Goal: Task Accomplishment & Management: Complete application form

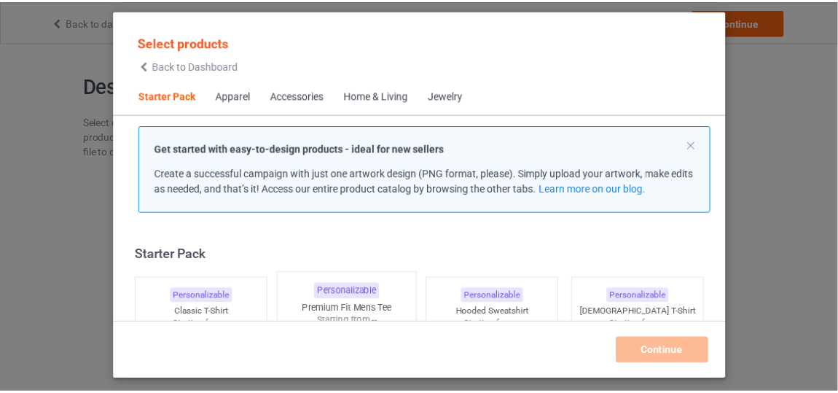
scroll to position [17, 0]
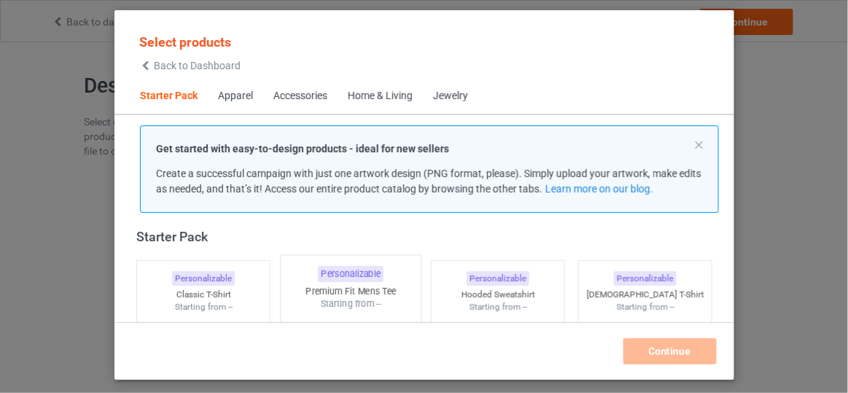
click at [336, 300] on div "Starting from --" at bounding box center [351, 303] width 140 height 12
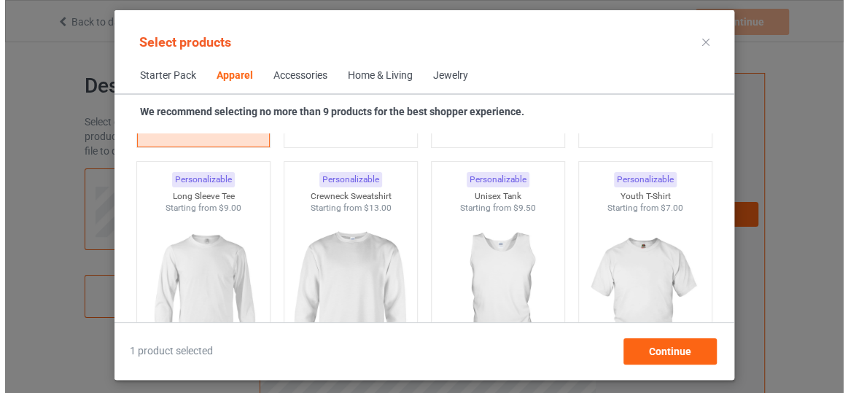
scroll to position [1025, 0]
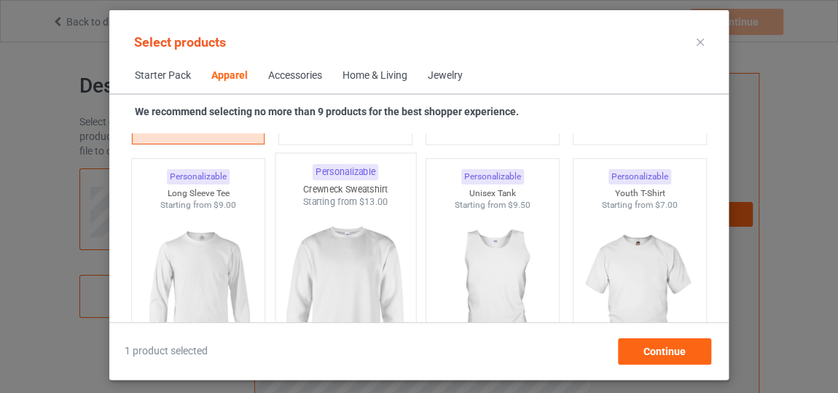
click at [325, 257] on img at bounding box center [345, 293] width 137 height 171
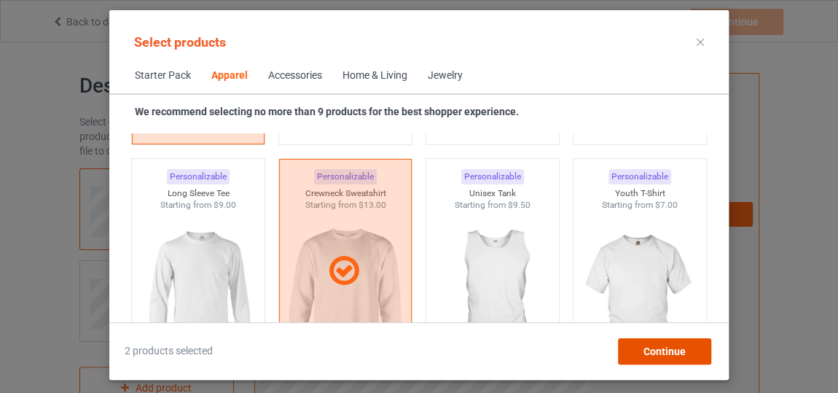
click at [684, 340] on div "Continue" at bounding box center [664, 351] width 93 height 26
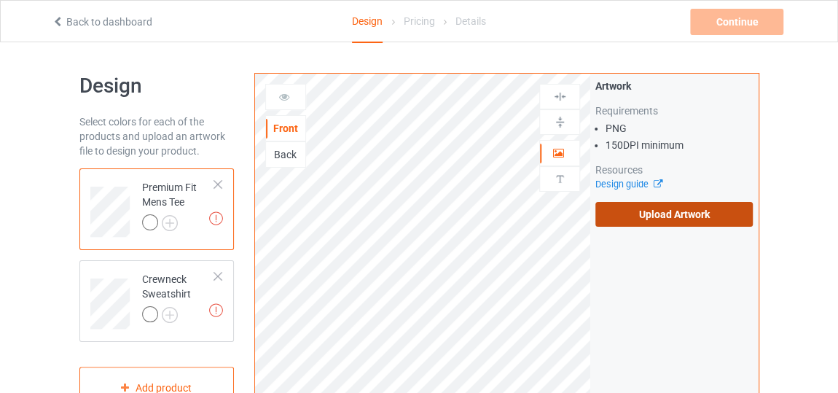
click at [719, 225] on label "Upload Artwork" at bounding box center [674, 214] width 157 height 25
click at [0, 0] on input "Upload Artwork" at bounding box center [0, 0] width 0 height 0
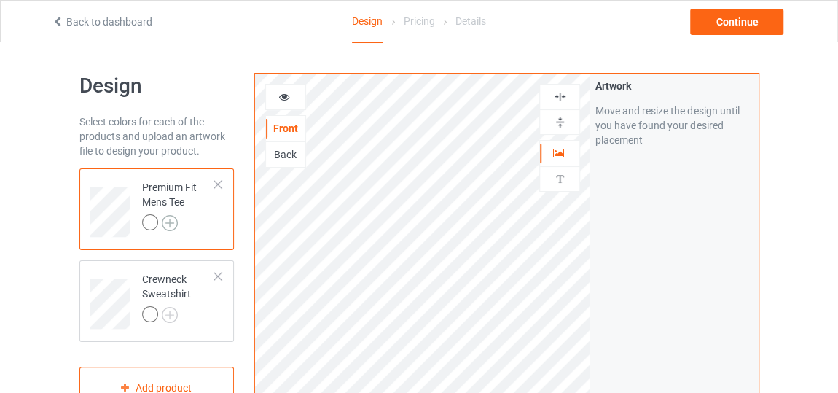
click at [169, 222] on img at bounding box center [170, 223] width 16 height 16
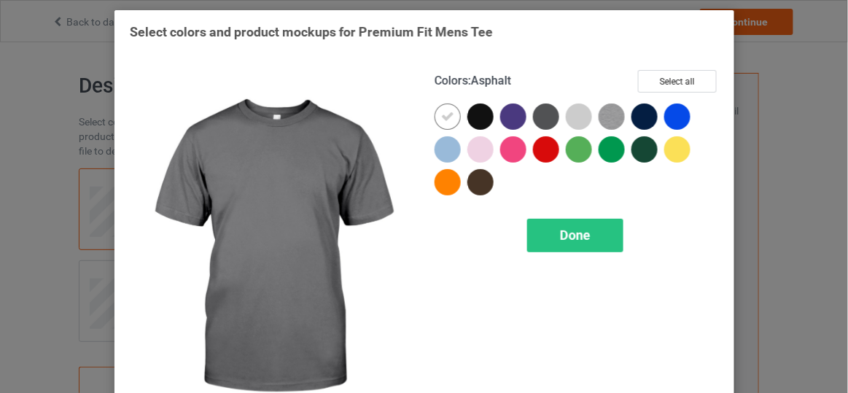
click at [543, 119] on div at bounding box center [546, 117] width 26 height 26
click at [539, 112] on icon at bounding box center [545, 116] width 13 height 13
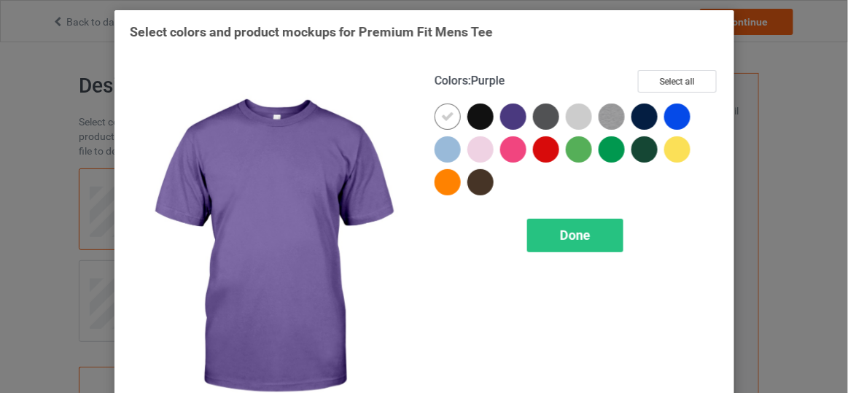
click at [509, 121] on div at bounding box center [513, 117] width 26 height 26
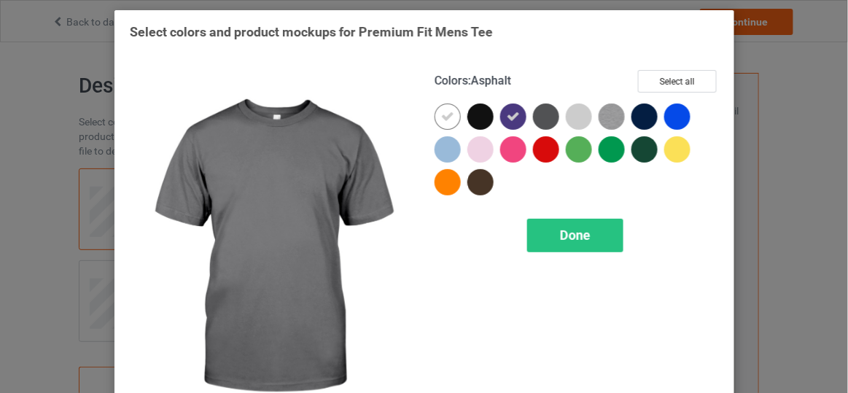
click at [542, 116] on div at bounding box center [546, 117] width 26 height 26
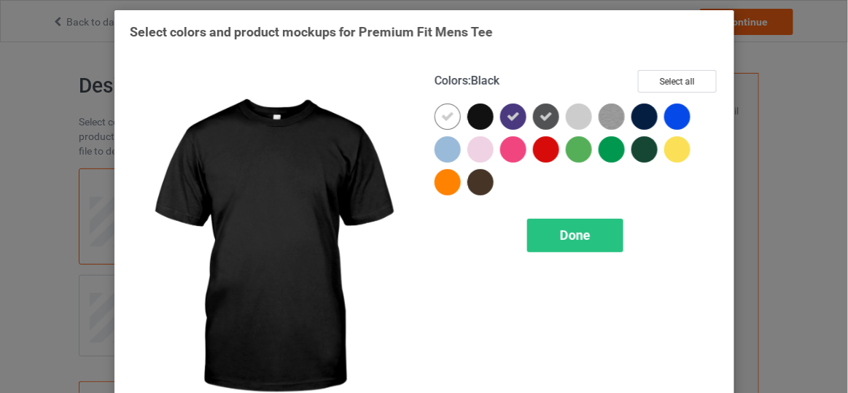
click at [467, 117] on div at bounding box center [480, 117] width 26 height 26
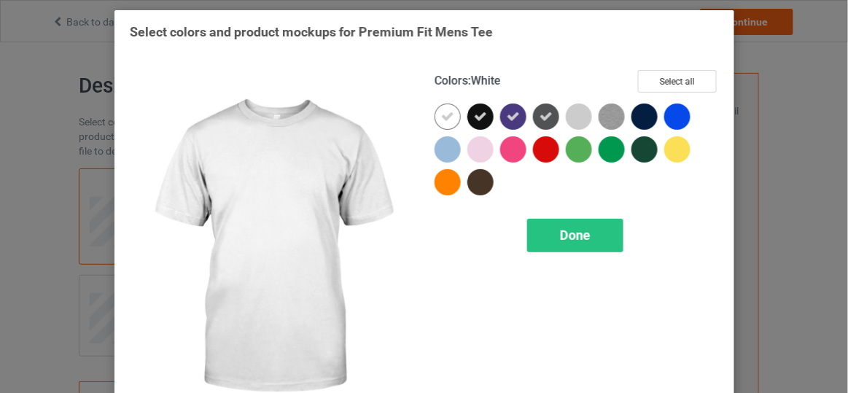
click at [441, 118] on icon at bounding box center [447, 116] width 13 height 13
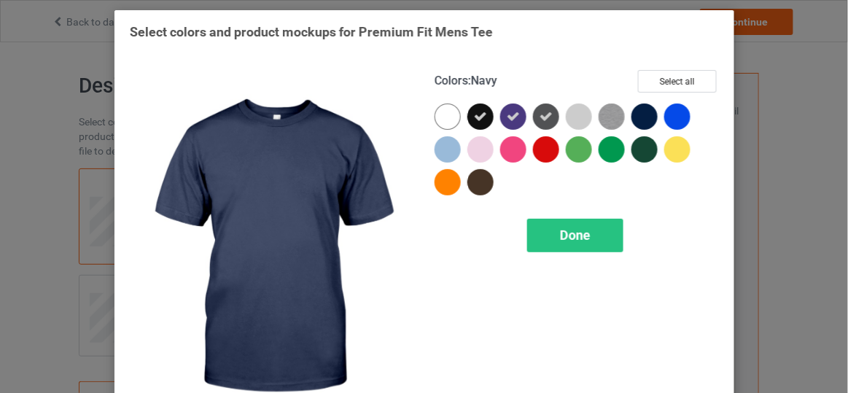
click at [644, 121] on div at bounding box center [644, 117] width 26 height 26
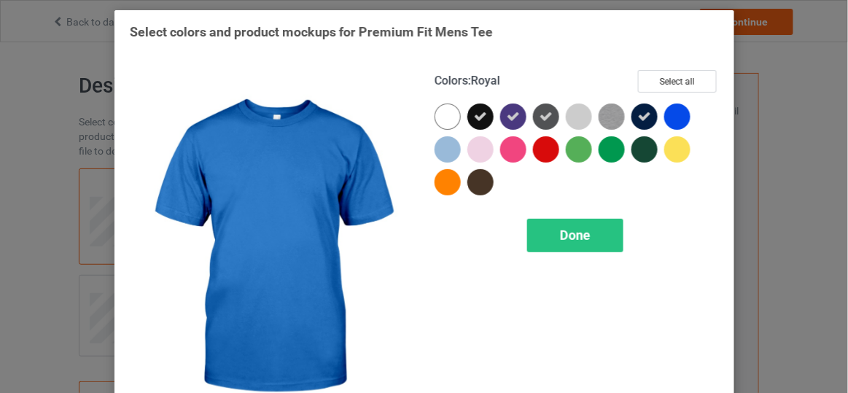
click at [676, 112] on div at bounding box center [677, 117] width 26 height 26
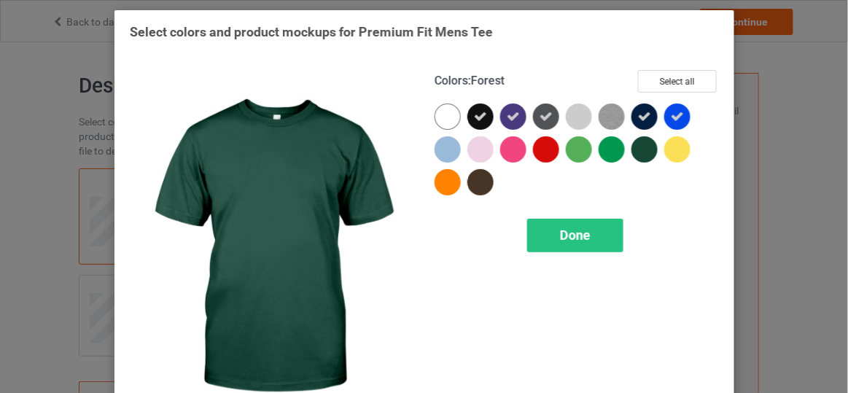
click at [640, 148] on div at bounding box center [644, 149] width 26 height 26
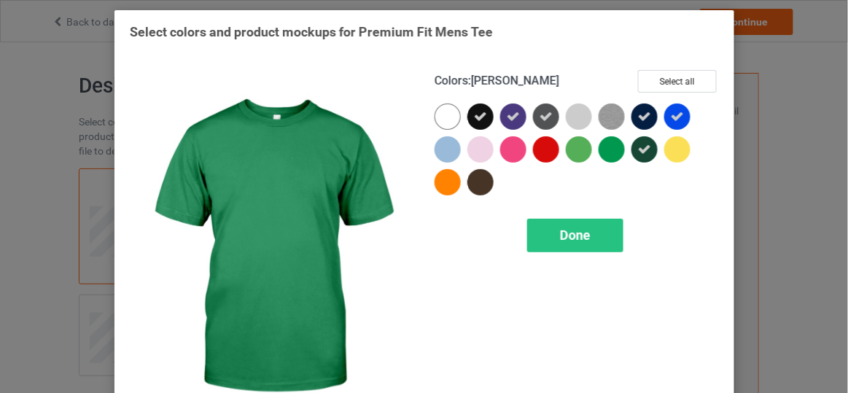
click at [607, 154] on div at bounding box center [612, 149] width 26 height 26
click at [607, 154] on icon at bounding box center [611, 149] width 13 height 13
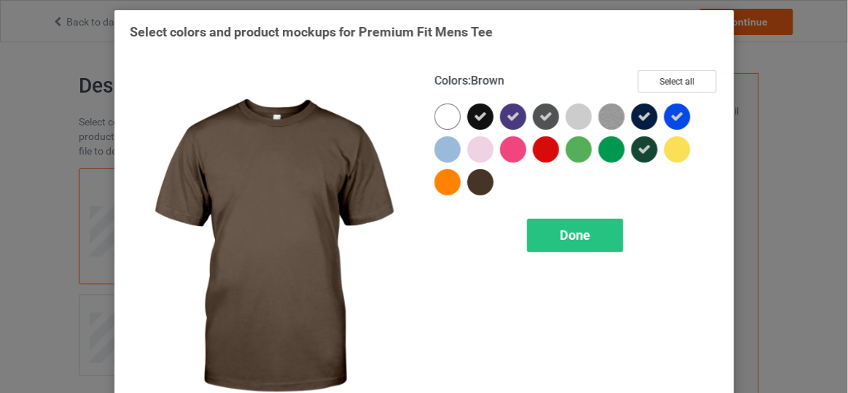
click at [477, 191] on div at bounding box center [480, 182] width 26 height 26
click at [556, 224] on div "Done" at bounding box center [574, 236] width 96 height 34
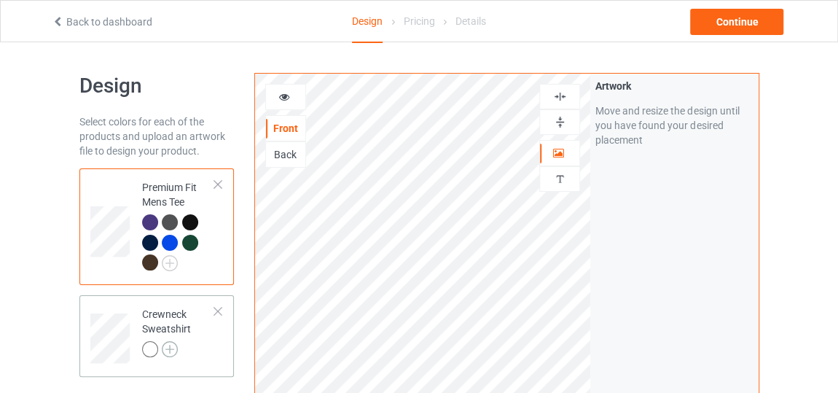
click at [171, 356] on img at bounding box center [170, 349] width 16 height 16
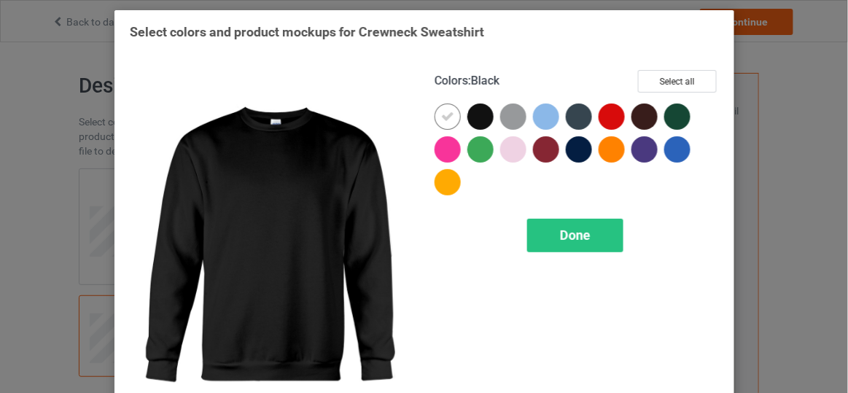
click at [469, 123] on div at bounding box center [480, 117] width 26 height 26
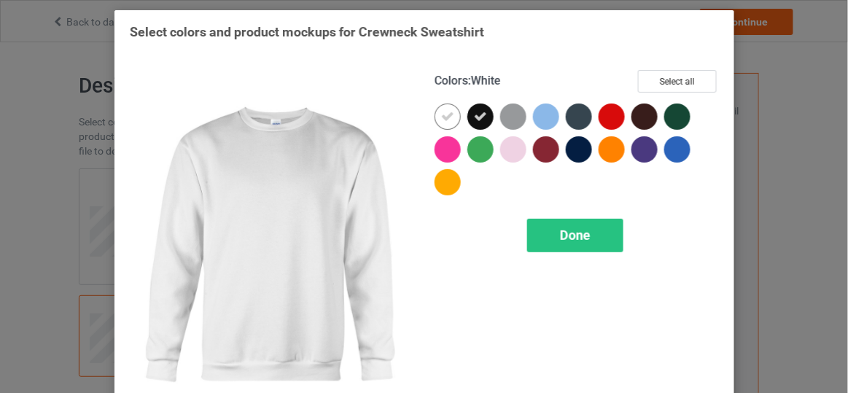
click at [441, 120] on icon at bounding box center [447, 116] width 13 height 13
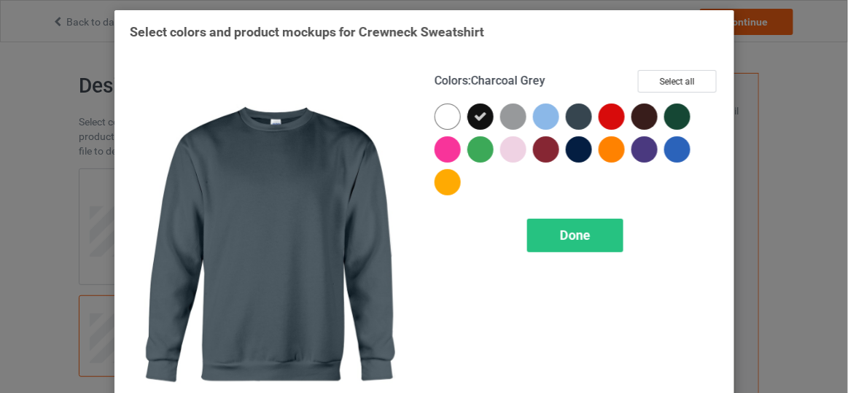
click at [570, 114] on div at bounding box center [579, 117] width 26 height 26
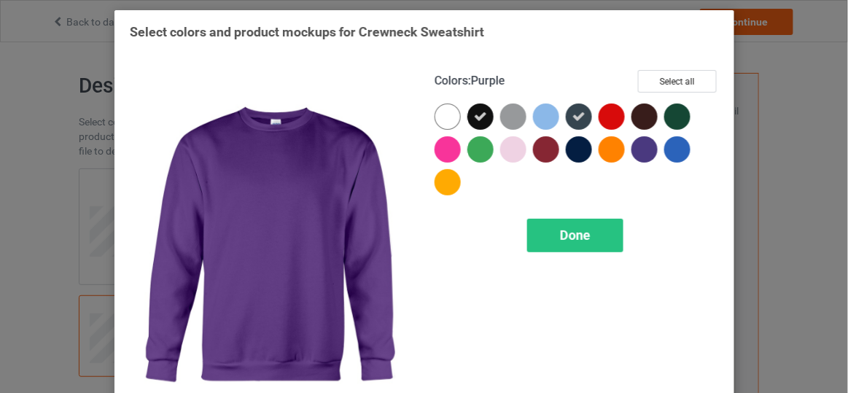
click at [638, 143] on div at bounding box center [644, 149] width 26 height 26
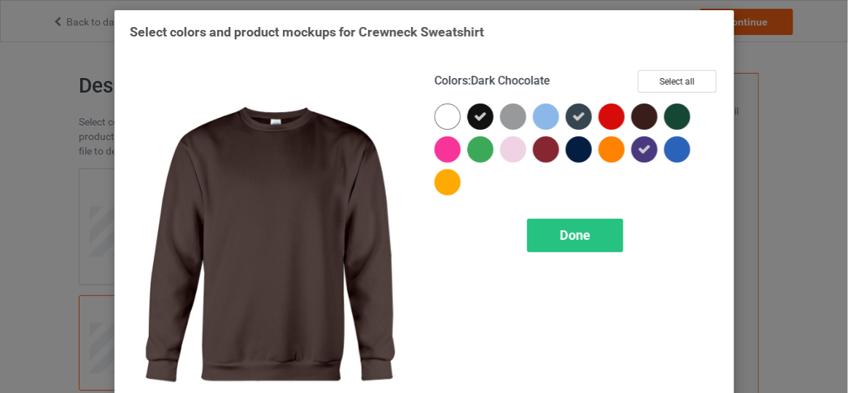
click at [640, 118] on div at bounding box center [644, 117] width 26 height 26
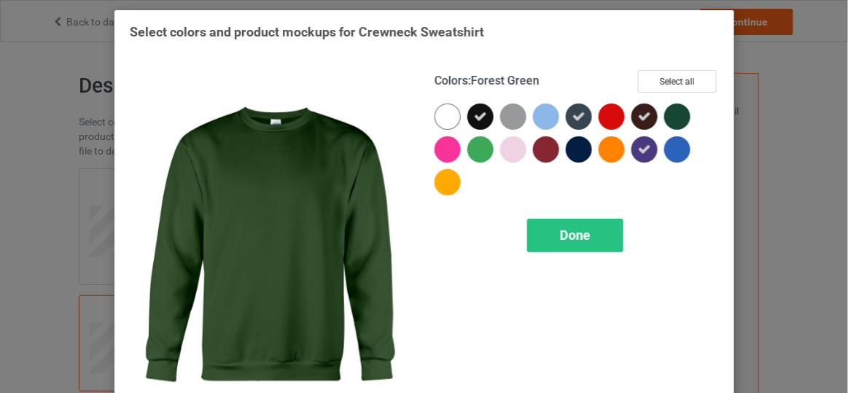
click at [666, 116] on div at bounding box center [677, 117] width 26 height 26
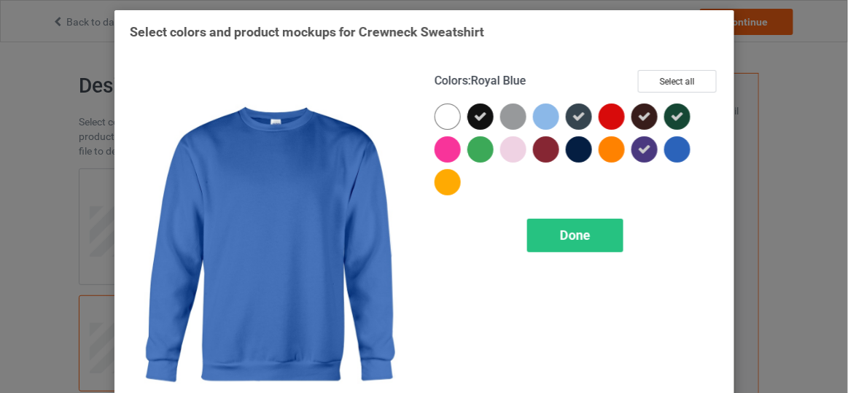
click at [667, 141] on div at bounding box center [677, 149] width 26 height 26
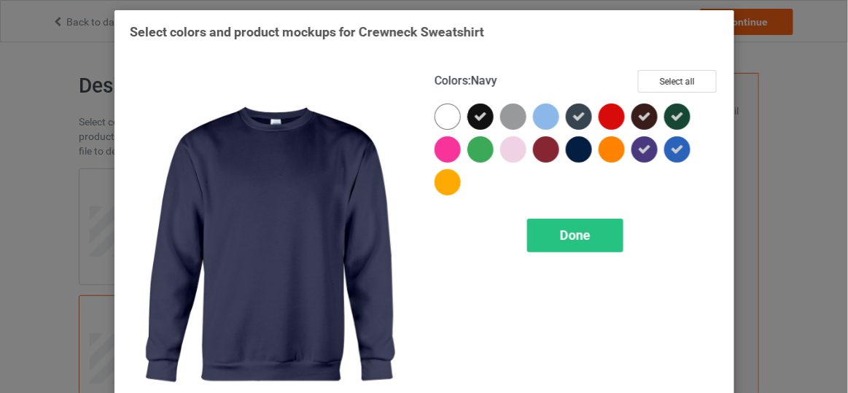
click at [572, 143] on div at bounding box center [579, 149] width 26 height 26
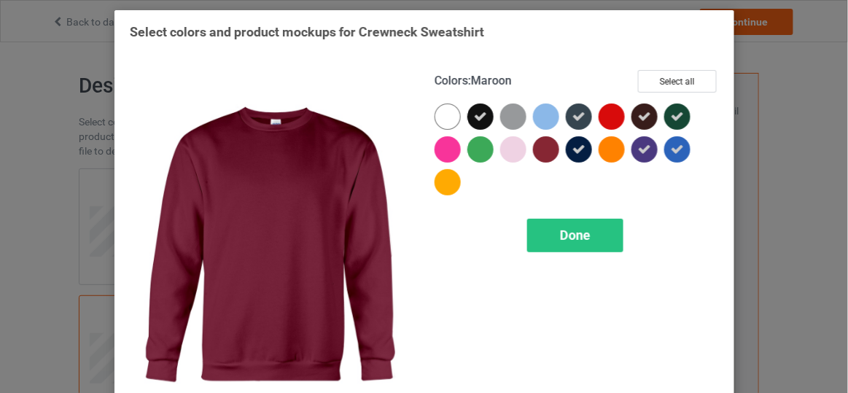
click at [545, 149] on div at bounding box center [546, 149] width 26 height 26
click at [549, 233] on div "Done" at bounding box center [574, 236] width 96 height 34
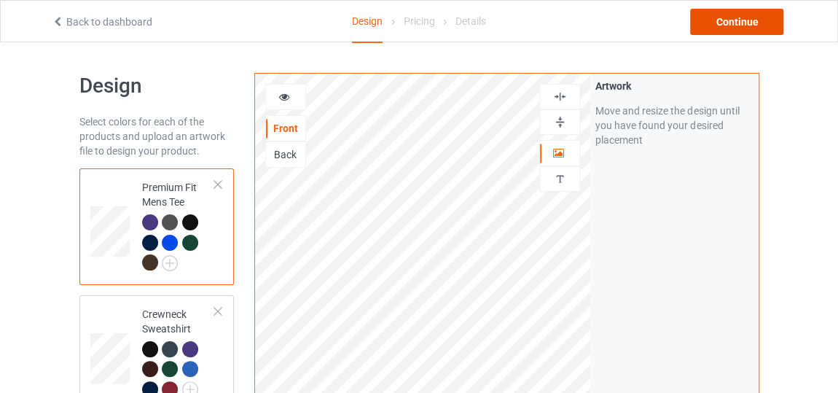
click at [736, 25] on div "Continue" at bounding box center [736, 22] width 93 height 26
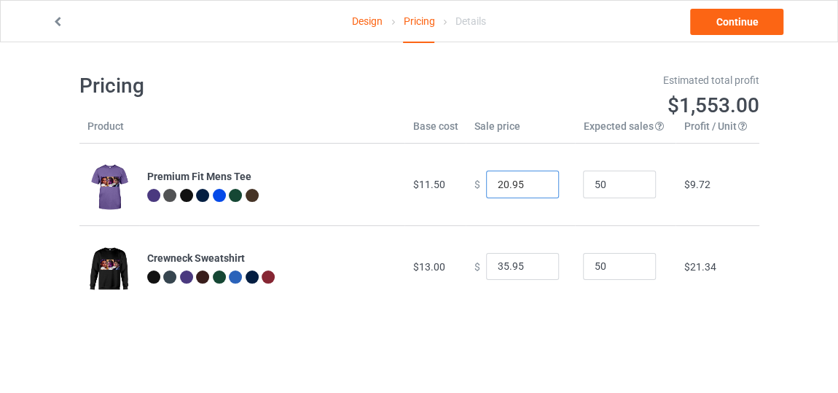
click at [534, 189] on input "20.95" at bounding box center [522, 185] width 73 height 28
click at [534, 189] on input "19.95" at bounding box center [522, 185] width 73 height 28
type input "18.95"
click at [534, 189] on input "18.95" at bounding box center [522, 185] width 73 height 28
click at [534, 270] on input "28.95" at bounding box center [522, 267] width 73 height 28
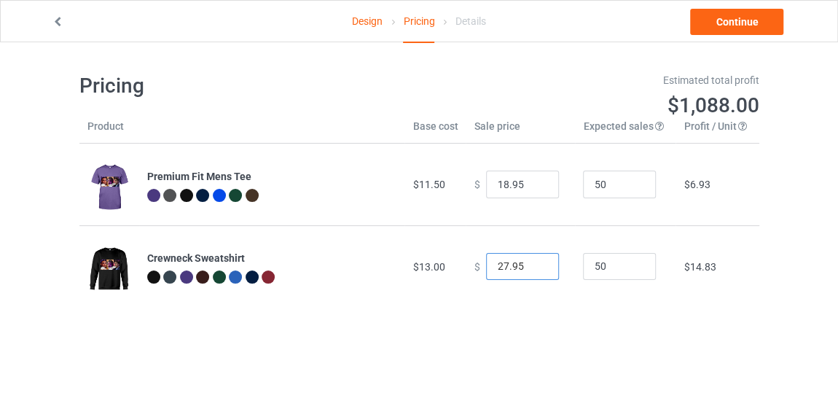
click at [534, 270] on input "27.95" at bounding box center [522, 267] width 73 height 28
click at [534, 270] on input "26.95" at bounding box center [522, 267] width 73 height 28
click at [534, 270] on input "25.95" at bounding box center [522, 267] width 73 height 28
click at [534, 270] on input "24.95" at bounding box center [522, 267] width 73 height 28
type input "23.95"
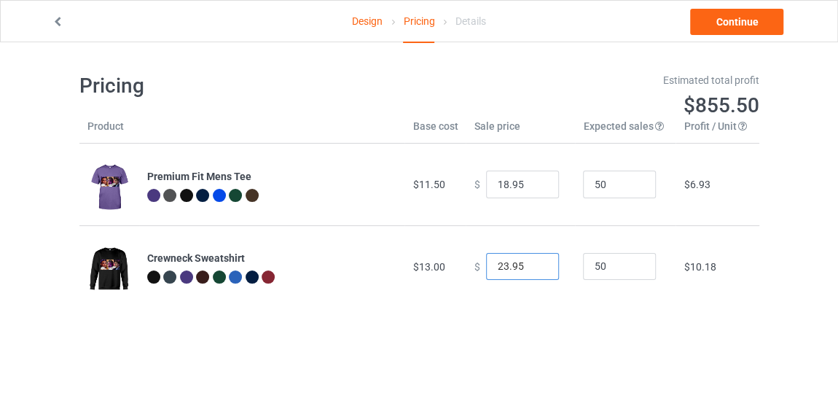
click at [534, 270] on input "23.95" at bounding box center [522, 267] width 73 height 28
click at [715, 35] on div "Design Pricing Details Continue" at bounding box center [419, 21] width 755 height 41
click at [720, 29] on link "Continue" at bounding box center [736, 22] width 93 height 26
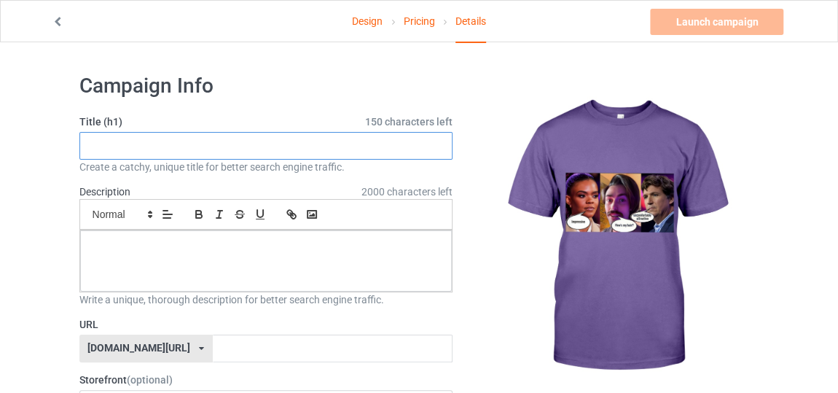
click at [356, 146] on input "text" at bounding box center [266, 146] width 374 height 28
type input "new style how my hair"
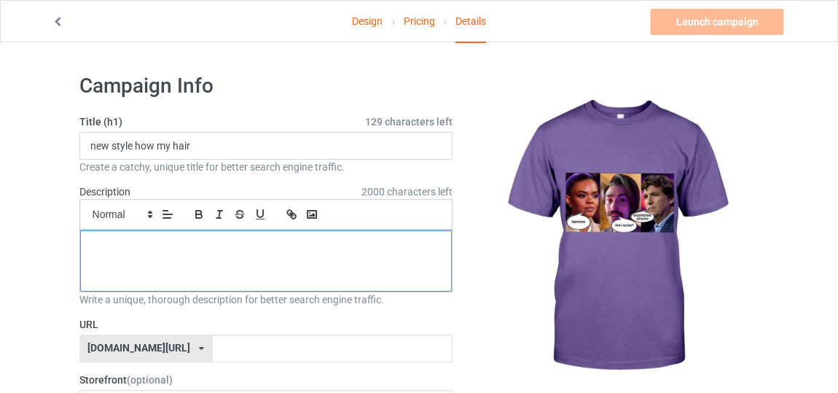
click at [330, 246] on p at bounding box center [266, 247] width 349 height 14
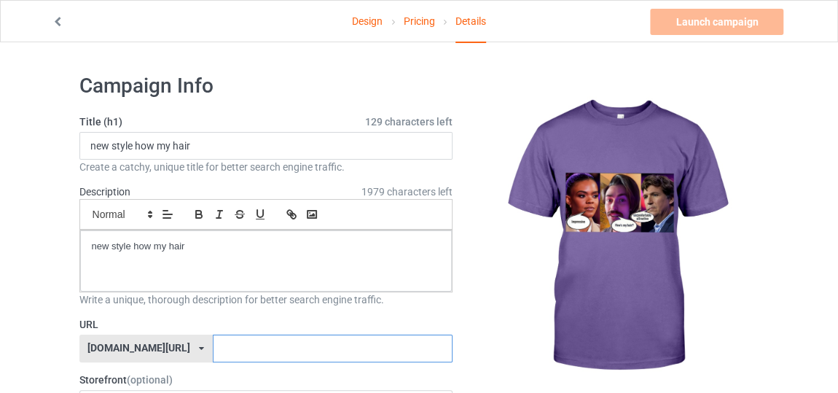
click at [293, 343] on input "text" at bounding box center [333, 349] width 240 height 28
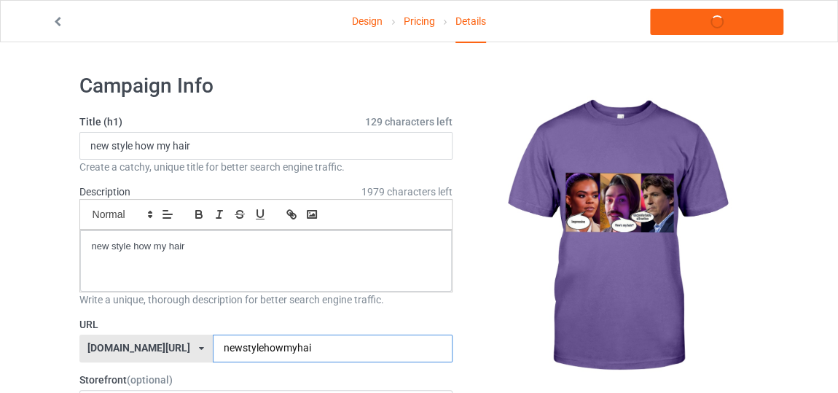
type input "newstylehowmyhair"
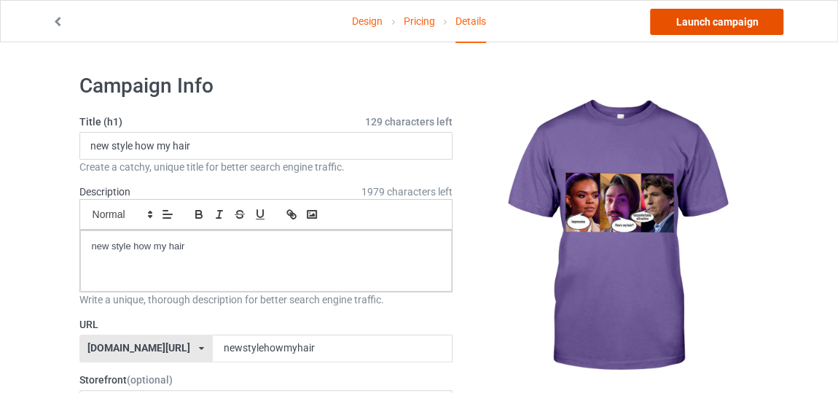
click at [709, 15] on link "Launch campaign" at bounding box center [716, 22] width 133 height 26
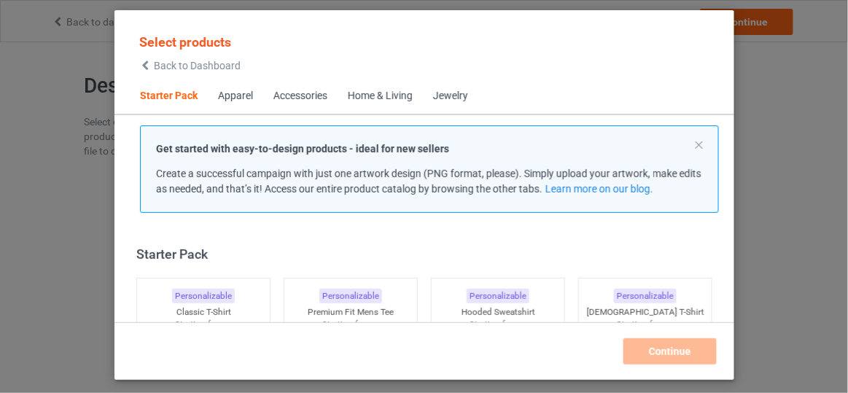
scroll to position [17, 0]
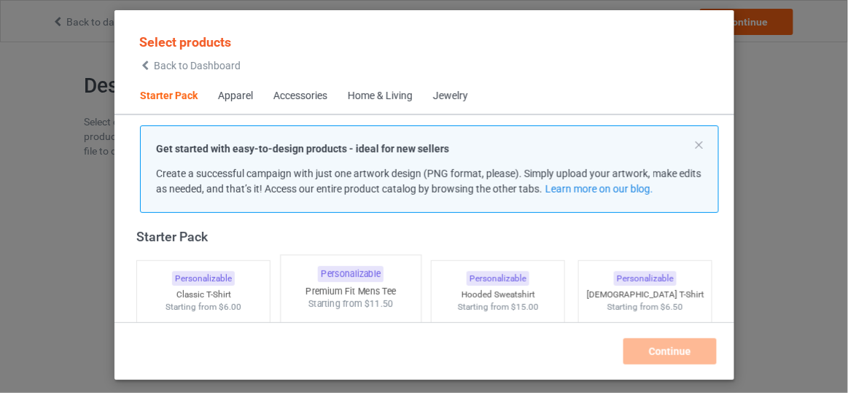
click at [359, 314] on img at bounding box center [349, 396] width 137 height 171
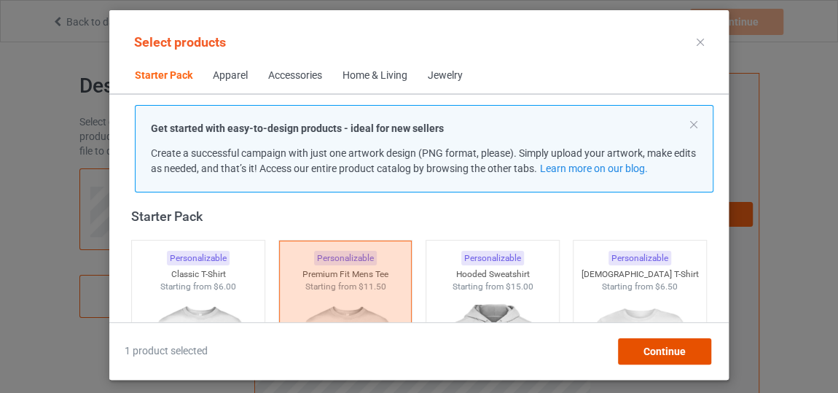
click at [693, 342] on div "Continue" at bounding box center [664, 351] width 93 height 26
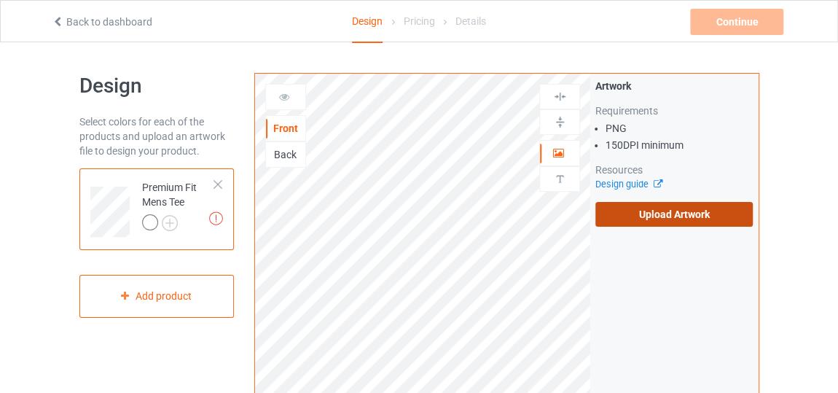
click at [678, 217] on label "Upload Artwork" at bounding box center [674, 214] width 157 height 25
click at [0, 0] on input "Upload Artwork" at bounding box center [0, 0] width 0 height 0
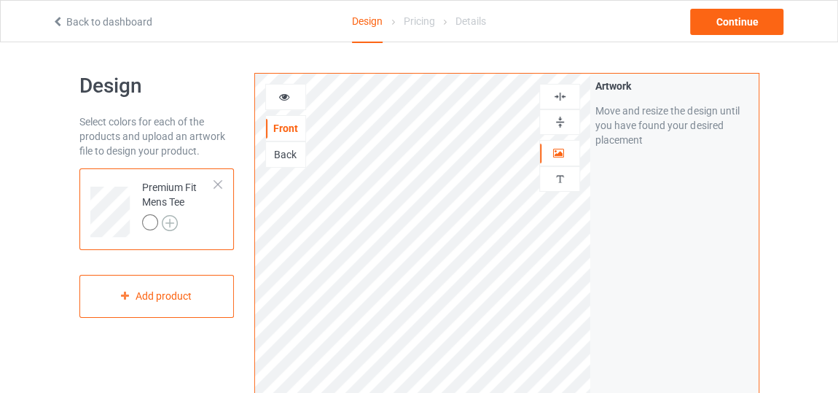
click at [171, 221] on img at bounding box center [170, 223] width 16 height 16
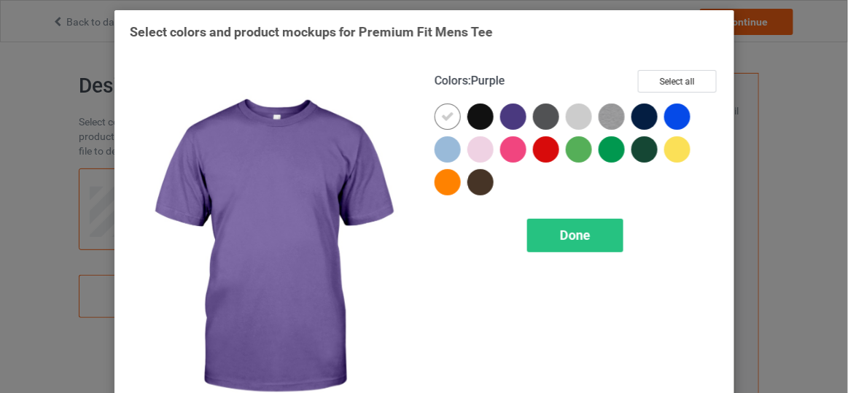
click at [512, 116] on div at bounding box center [513, 117] width 26 height 26
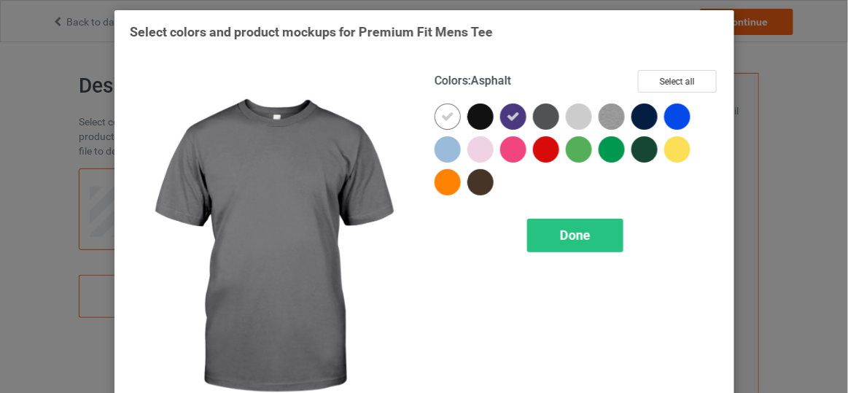
click at [533, 114] on div at bounding box center [546, 117] width 26 height 26
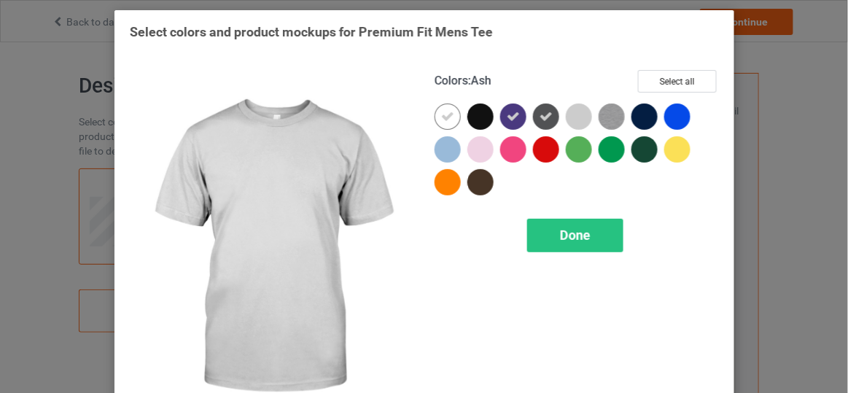
click at [574, 119] on div at bounding box center [579, 117] width 26 height 26
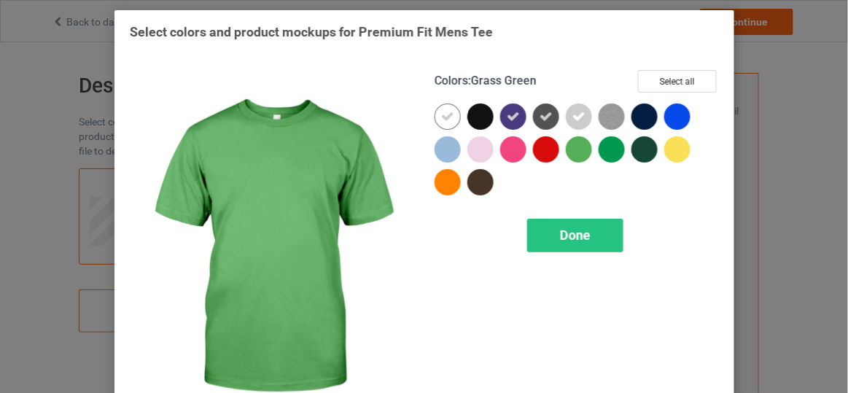
click at [576, 149] on div at bounding box center [579, 149] width 26 height 26
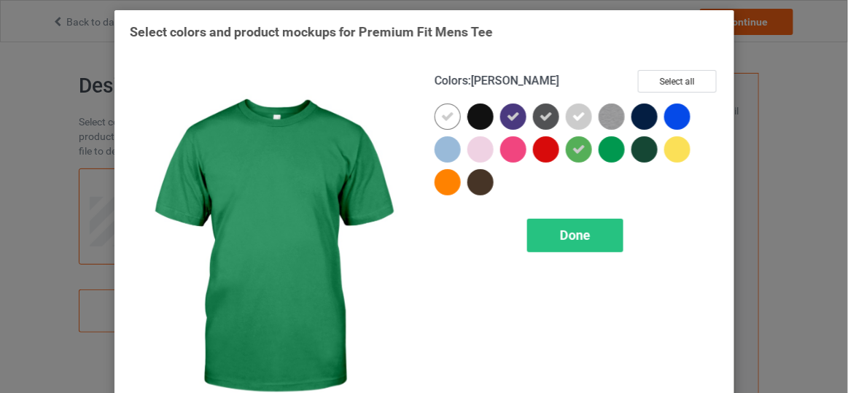
click at [601, 144] on div at bounding box center [612, 149] width 26 height 26
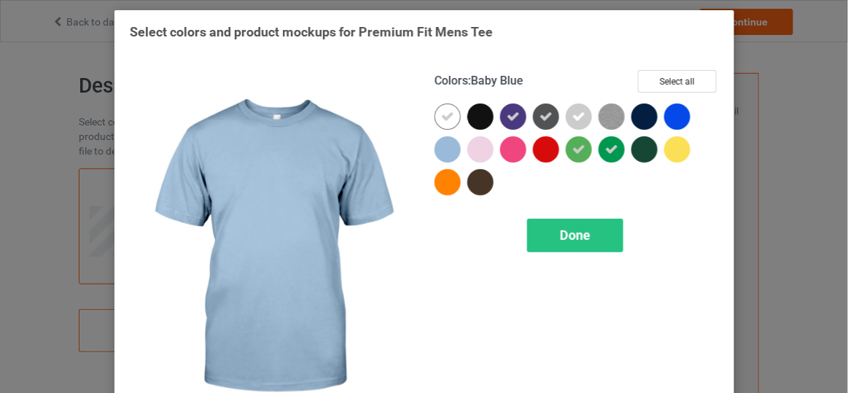
click at [444, 145] on div at bounding box center [447, 149] width 26 height 26
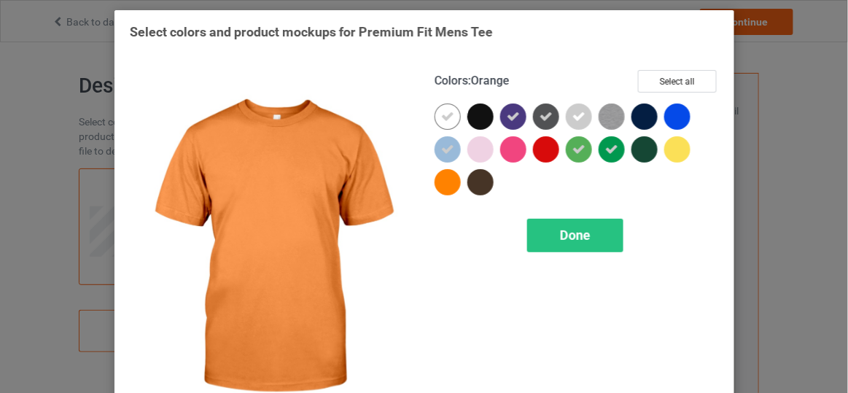
click at [443, 183] on div at bounding box center [447, 182] width 26 height 26
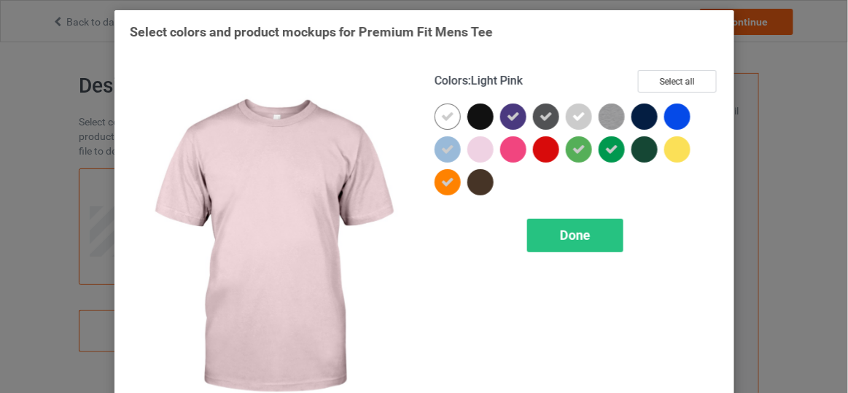
click at [480, 158] on div at bounding box center [480, 149] width 26 height 26
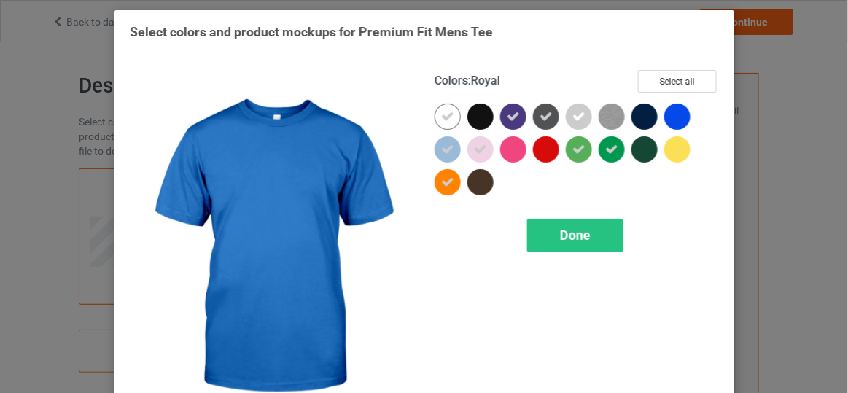
click at [669, 114] on div at bounding box center [677, 117] width 26 height 26
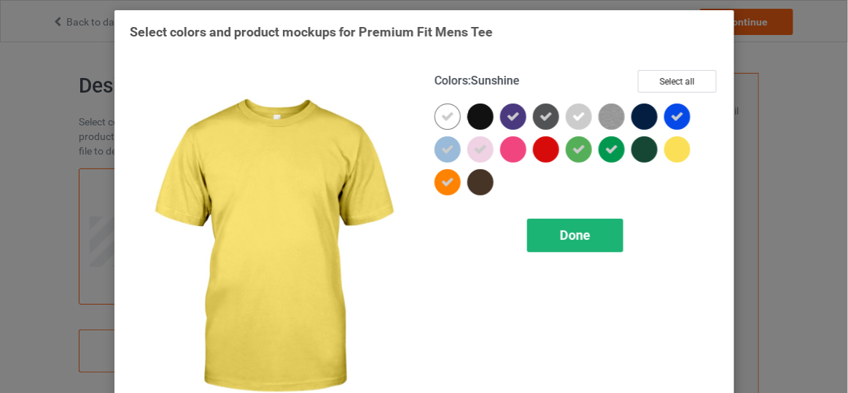
click at [596, 241] on div "Done" at bounding box center [574, 236] width 96 height 34
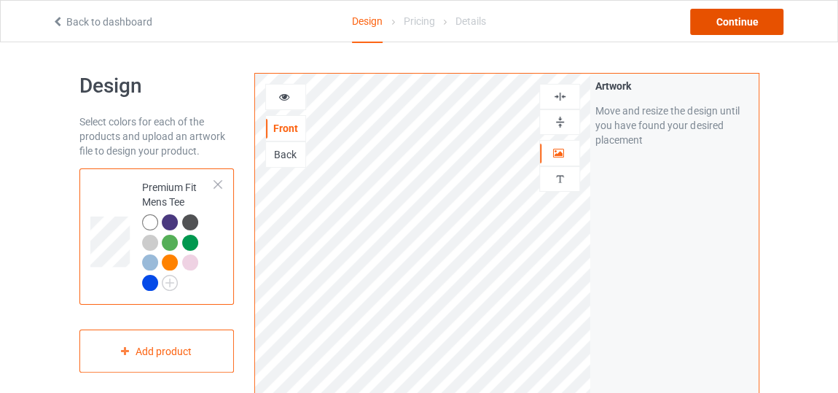
click at [714, 21] on div "Continue" at bounding box center [736, 22] width 93 height 26
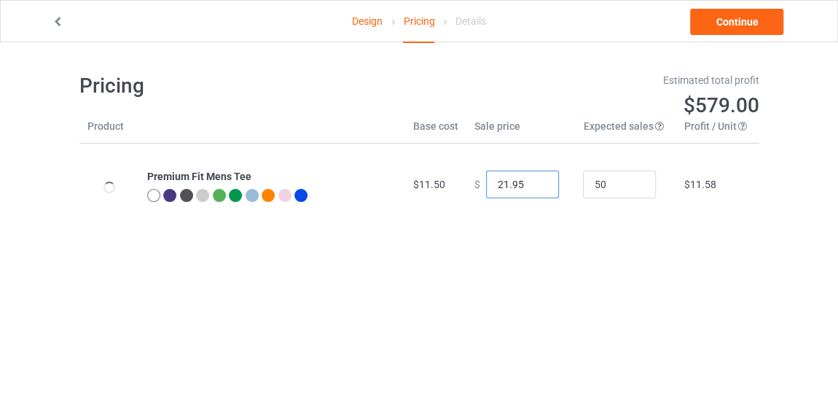
click at [534, 187] on input "21.95" at bounding box center [522, 185] width 73 height 28
click at [534, 187] on input "20.95" at bounding box center [522, 185] width 73 height 28
click at [534, 187] on input "19.95" at bounding box center [522, 185] width 73 height 28
type input "18.95"
click at [534, 187] on input "18.95" at bounding box center [522, 185] width 73 height 28
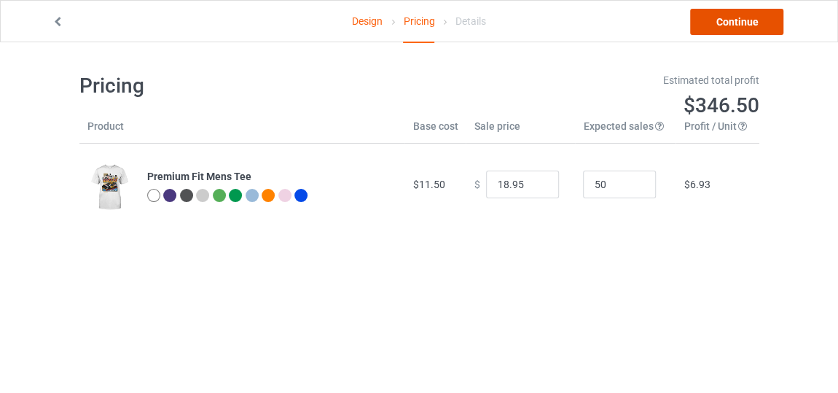
click at [711, 24] on link "Continue" at bounding box center [736, 22] width 93 height 26
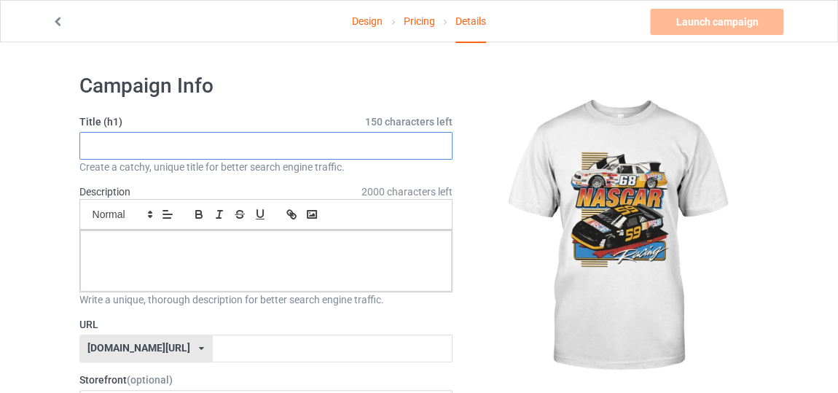
click at [376, 145] on input "text" at bounding box center [266, 146] width 374 height 28
type input "new style speed n1"
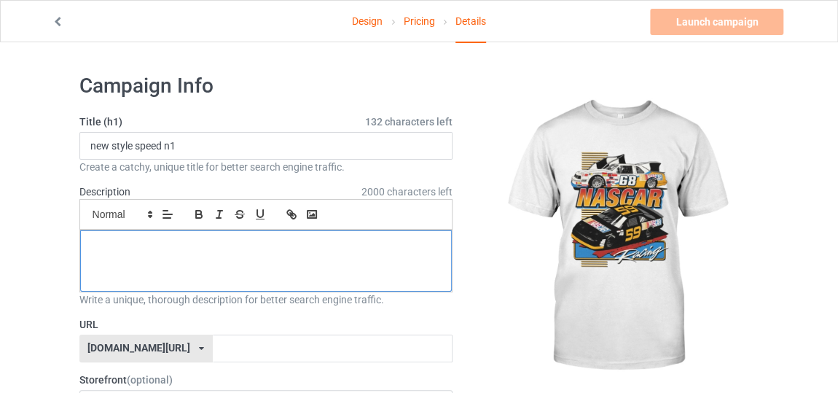
click at [305, 235] on div at bounding box center [266, 260] width 373 height 61
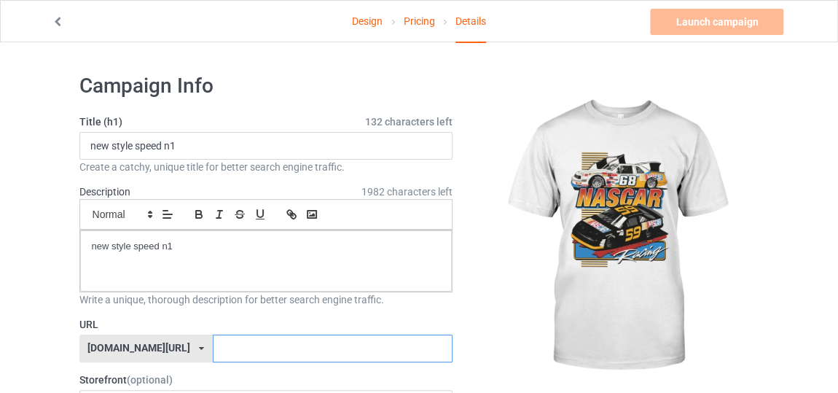
click at [268, 338] on input "text" at bounding box center [333, 349] width 240 height 28
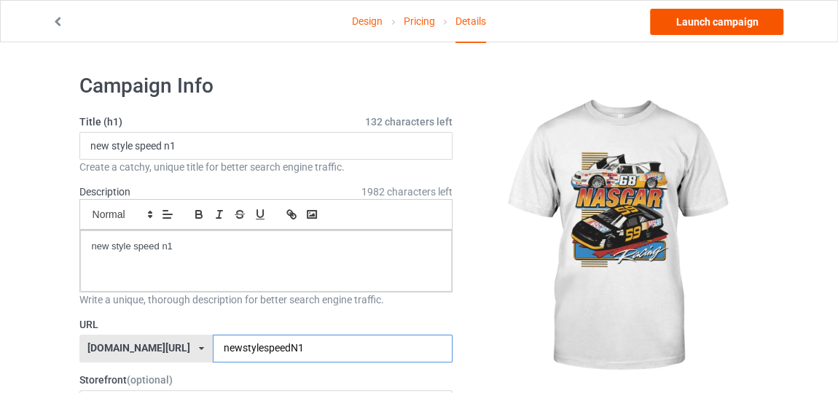
type input "newstylespeedN1"
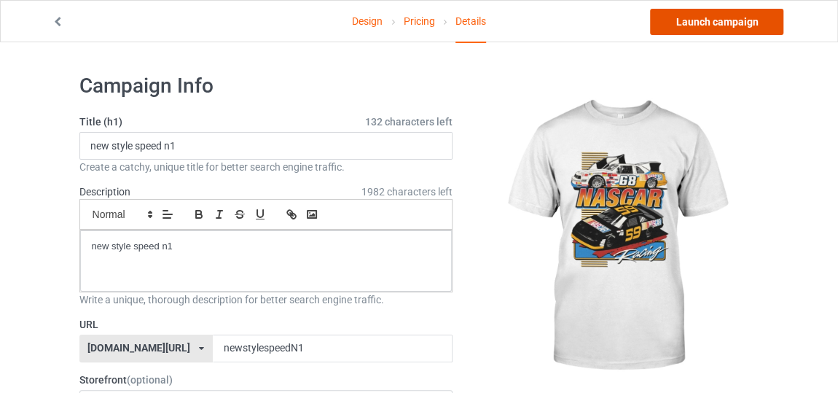
click at [674, 25] on link "Launch campaign" at bounding box center [716, 22] width 133 height 26
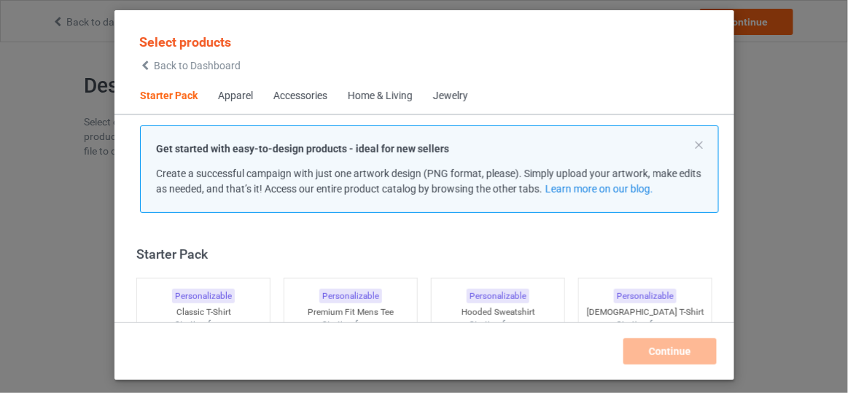
scroll to position [17, 0]
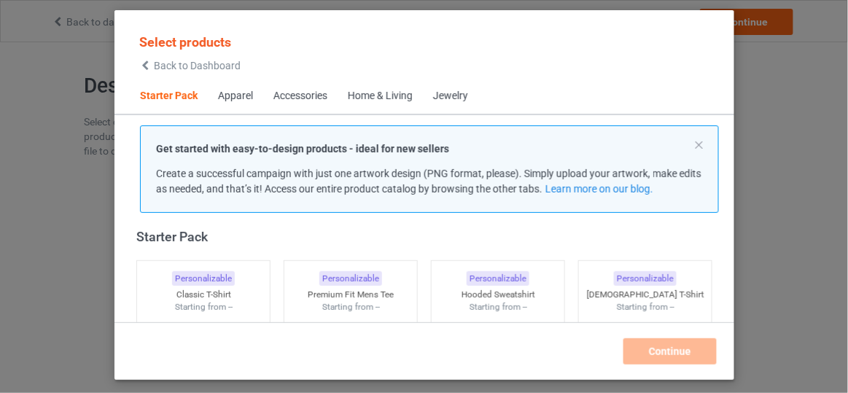
click at [236, 63] on span "Back to Dashboard" at bounding box center [197, 66] width 87 height 12
click at [393, 301] on div "Starting from $11.50" at bounding box center [351, 303] width 140 height 12
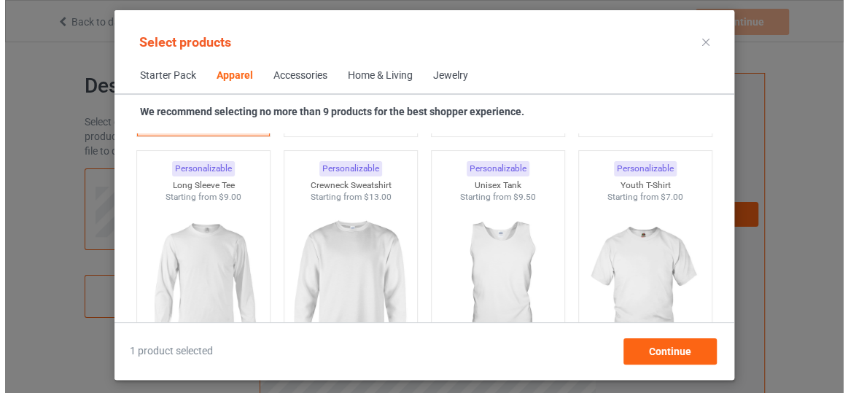
scroll to position [1052, 0]
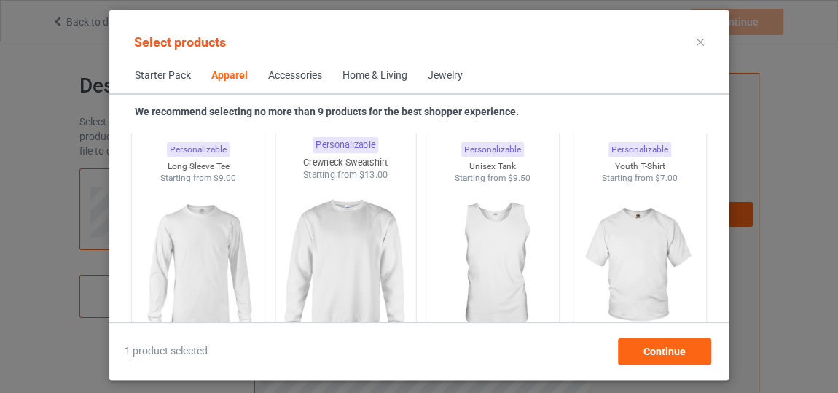
click at [352, 289] on img at bounding box center [345, 267] width 137 height 171
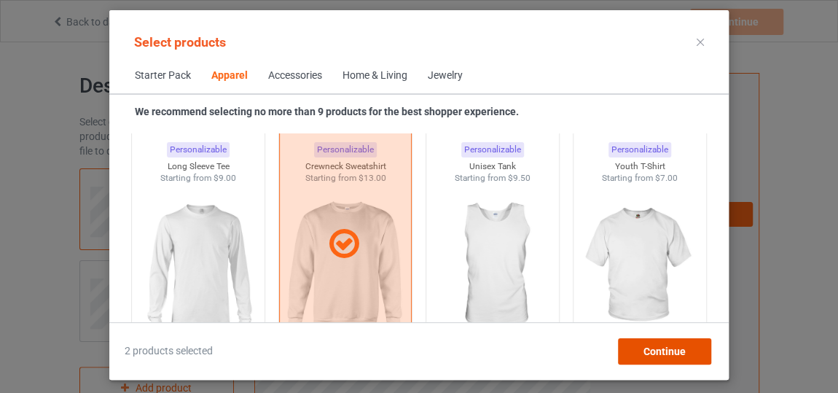
click at [623, 349] on div "Continue" at bounding box center [664, 351] width 93 height 26
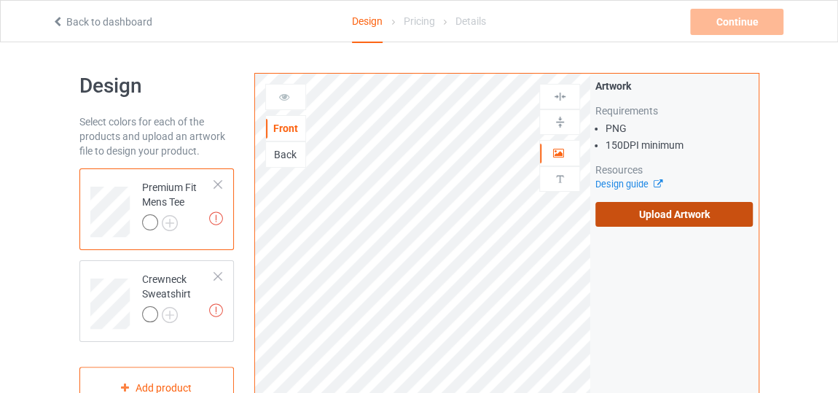
click at [634, 206] on label "Upload Artwork" at bounding box center [674, 214] width 157 height 25
click at [0, 0] on input "Upload Artwork" at bounding box center [0, 0] width 0 height 0
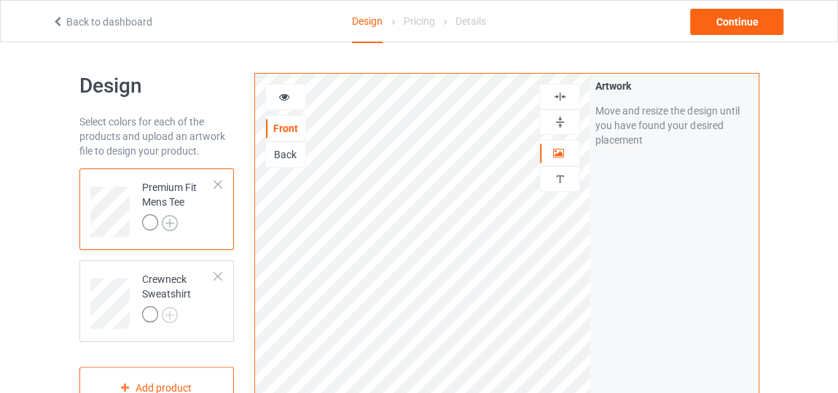
click at [170, 222] on img at bounding box center [170, 223] width 16 height 16
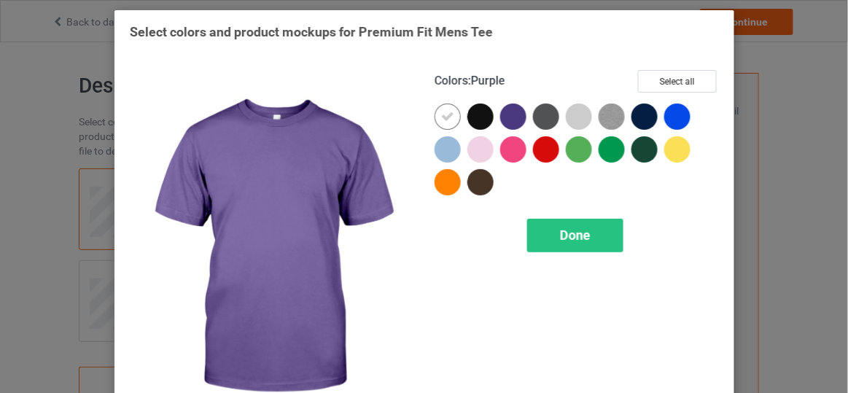
click at [507, 122] on div at bounding box center [513, 117] width 26 height 26
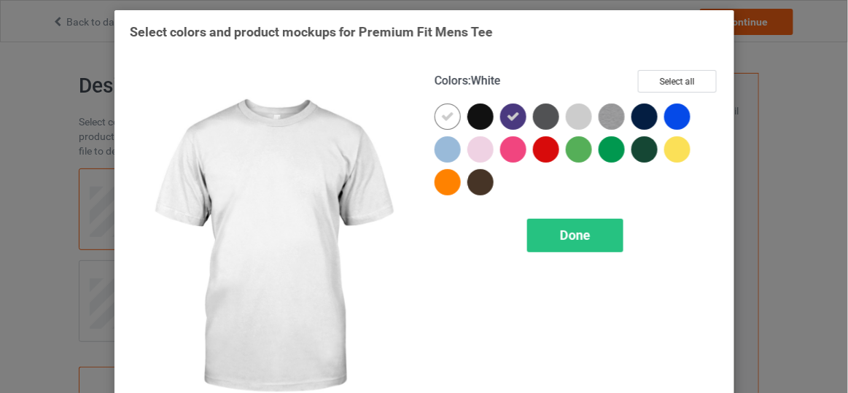
click at [441, 112] on icon at bounding box center [447, 116] width 13 height 13
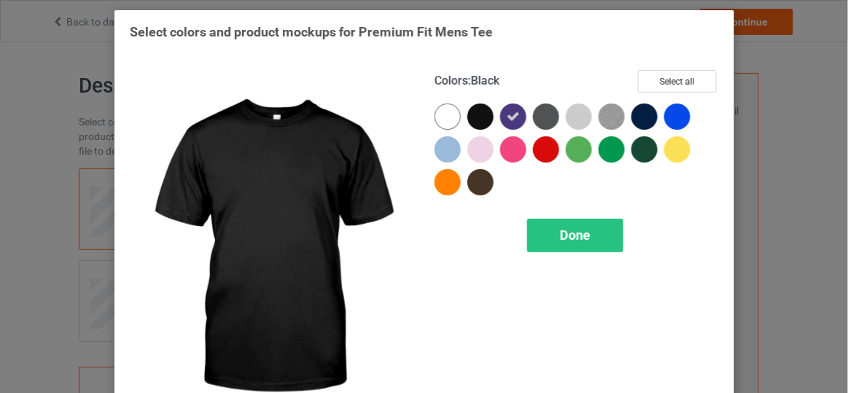
click at [483, 112] on div at bounding box center [480, 117] width 26 height 26
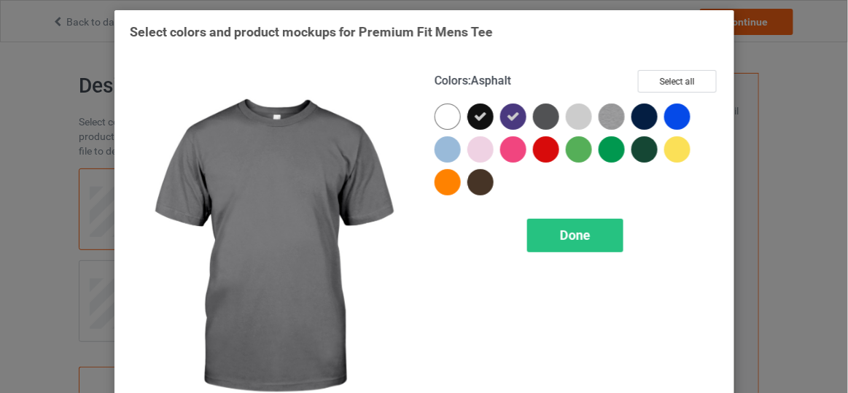
click at [542, 110] on div at bounding box center [546, 117] width 26 height 26
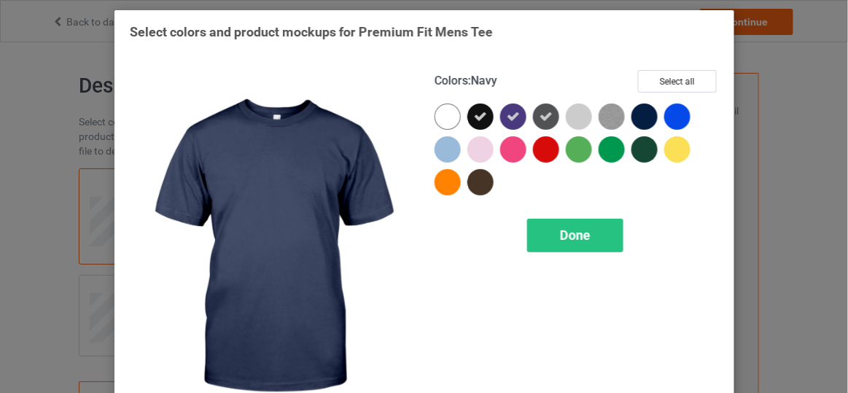
click at [634, 111] on div at bounding box center [644, 117] width 26 height 26
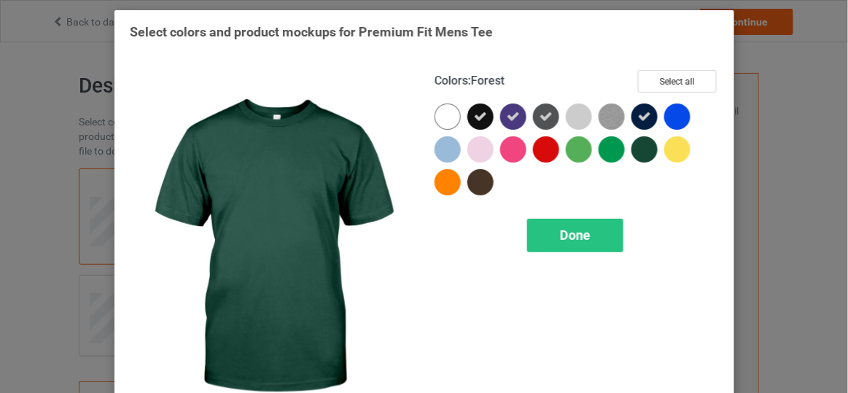
click at [638, 145] on div at bounding box center [644, 149] width 26 height 26
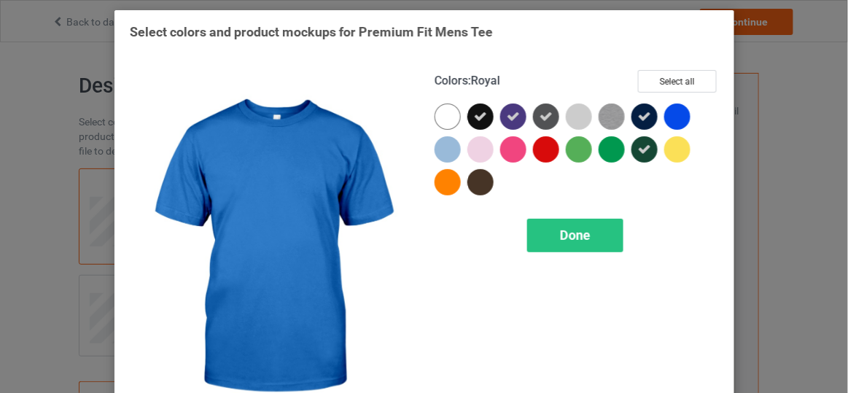
click at [665, 116] on div at bounding box center [677, 117] width 26 height 26
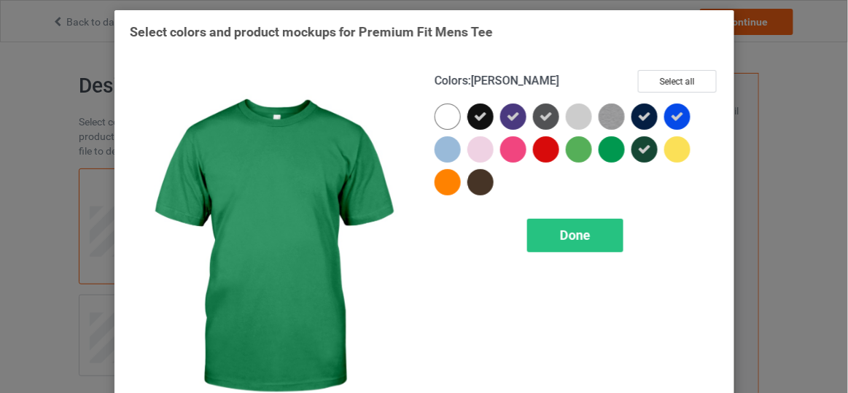
click at [611, 147] on div at bounding box center [612, 149] width 26 height 26
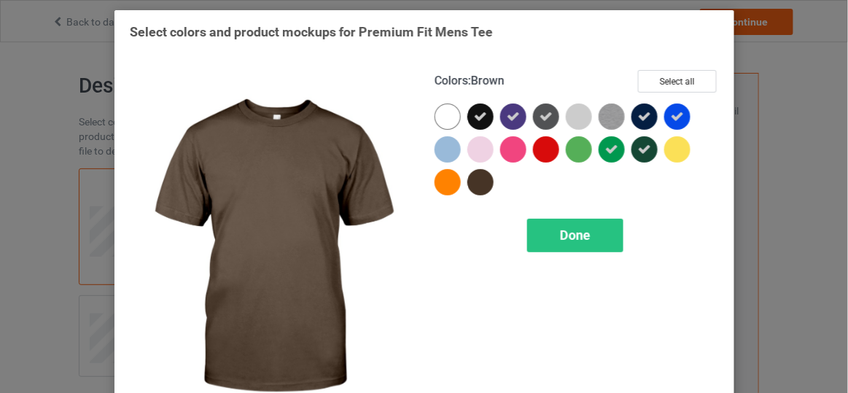
click at [469, 187] on div at bounding box center [480, 182] width 26 height 26
click at [553, 238] on div "Done" at bounding box center [574, 236] width 96 height 34
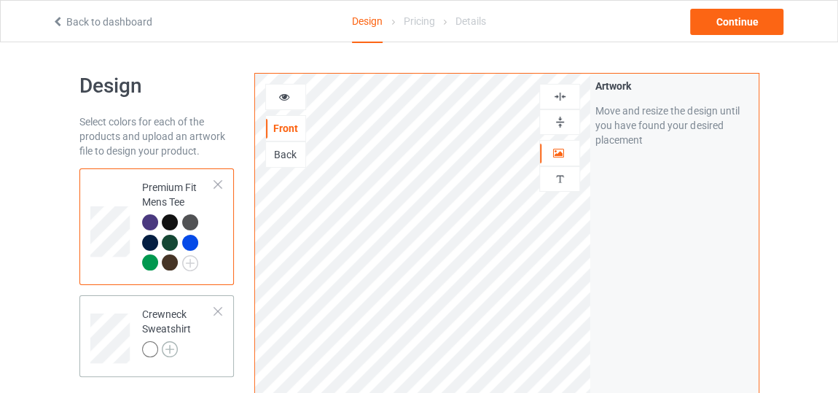
click at [168, 353] on img at bounding box center [170, 349] width 16 height 16
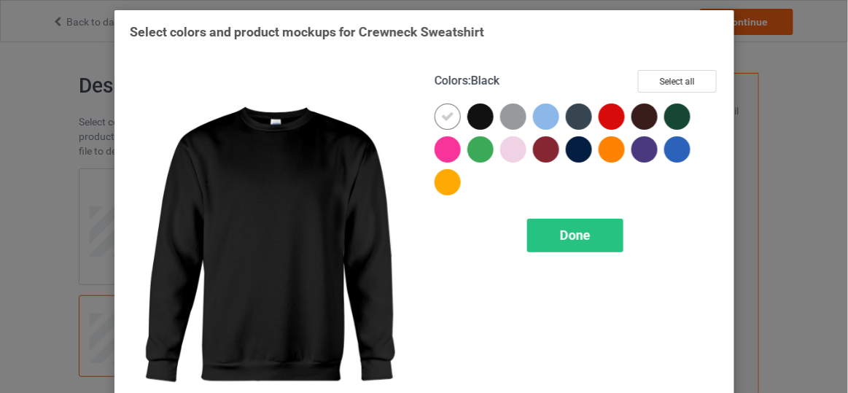
click at [476, 116] on div at bounding box center [480, 117] width 26 height 26
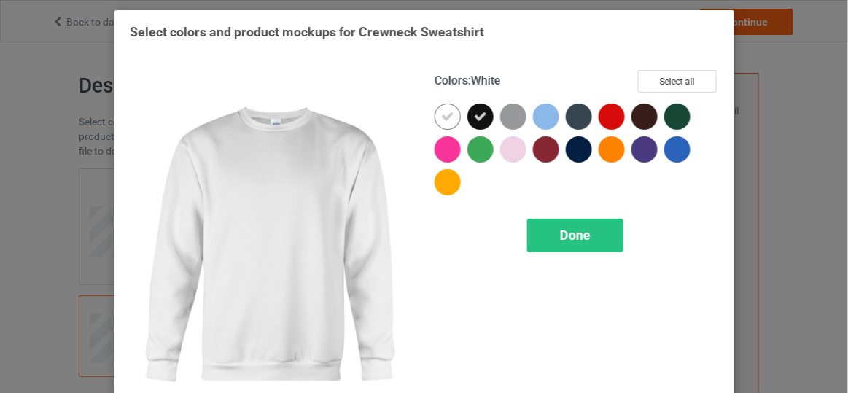
click at [449, 112] on div at bounding box center [447, 117] width 26 height 26
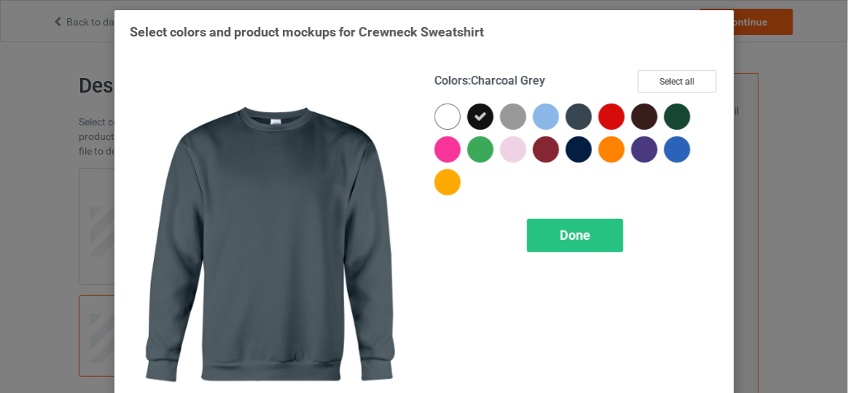
click at [569, 119] on div at bounding box center [579, 117] width 26 height 26
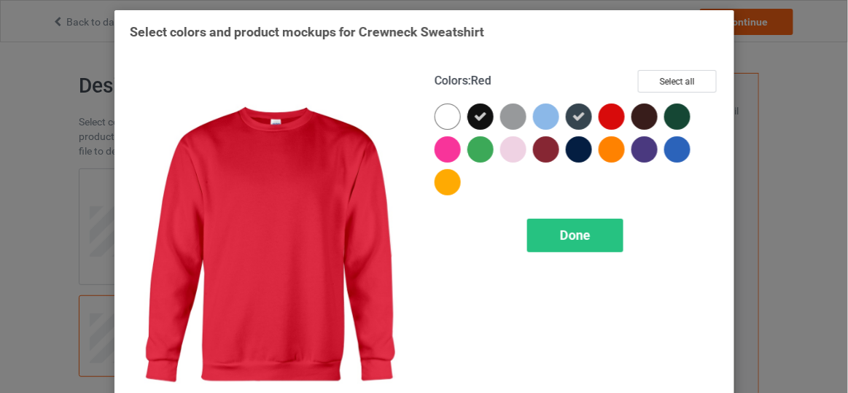
click at [609, 120] on div at bounding box center [612, 117] width 26 height 26
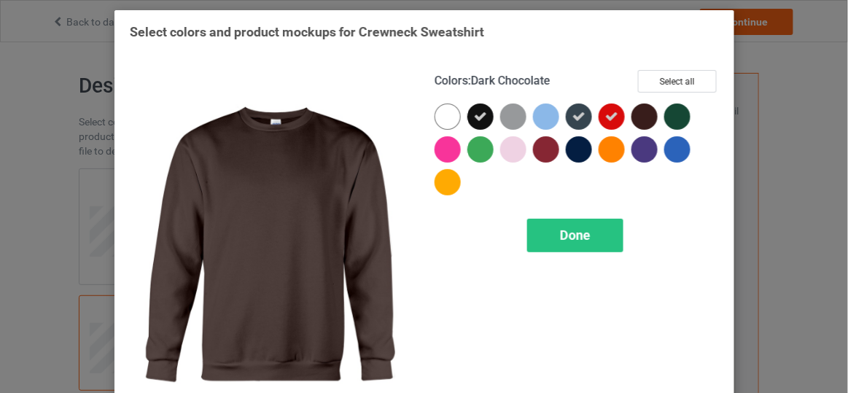
click at [636, 113] on div at bounding box center [644, 117] width 26 height 26
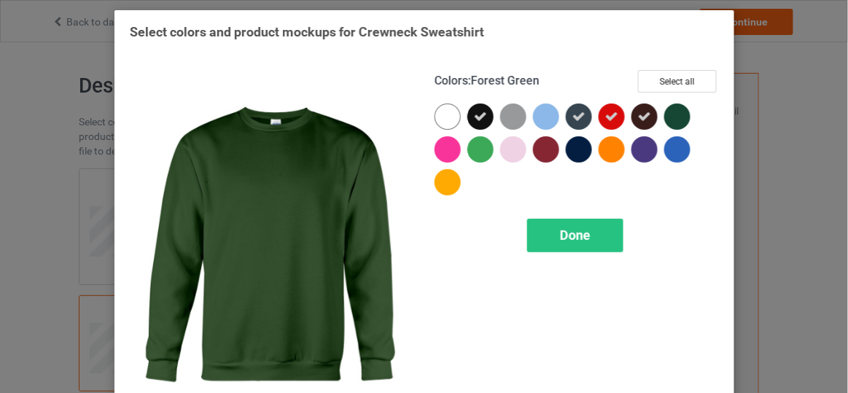
click at [676, 113] on div at bounding box center [677, 117] width 26 height 26
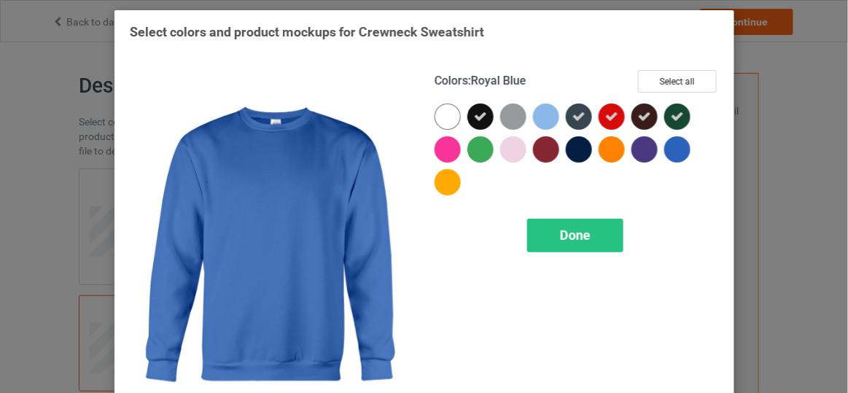
click at [669, 144] on div at bounding box center [677, 149] width 26 height 26
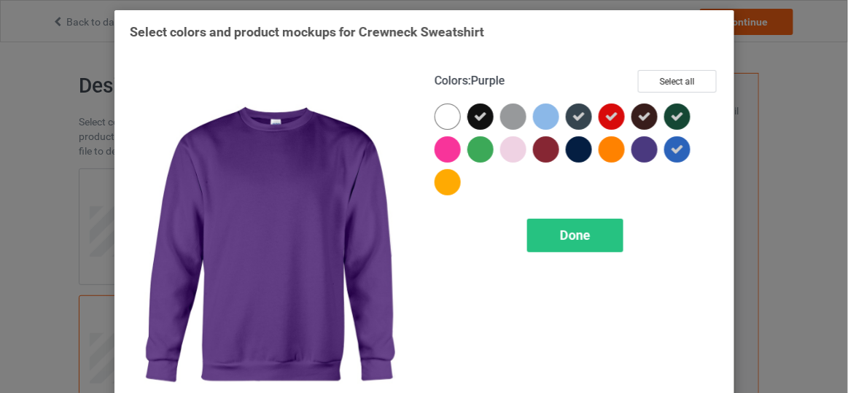
click at [639, 146] on div at bounding box center [644, 149] width 26 height 26
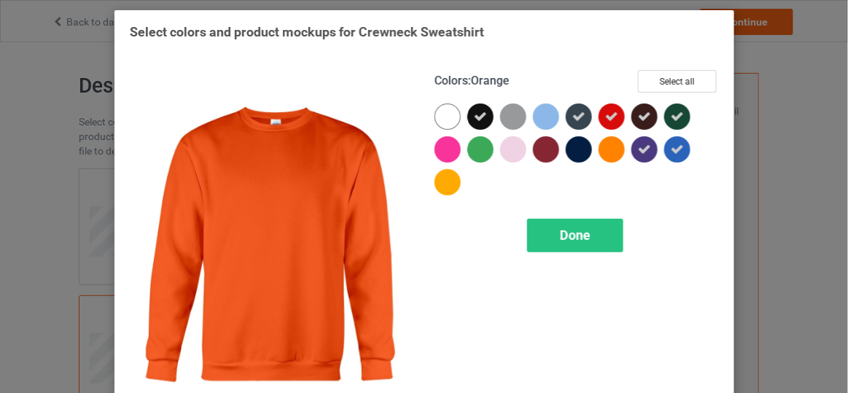
click at [607, 148] on div at bounding box center [612, 149] width 26 height 26
click at [607, 148] on icon at bounding box center [611, 149] width 13 height 13
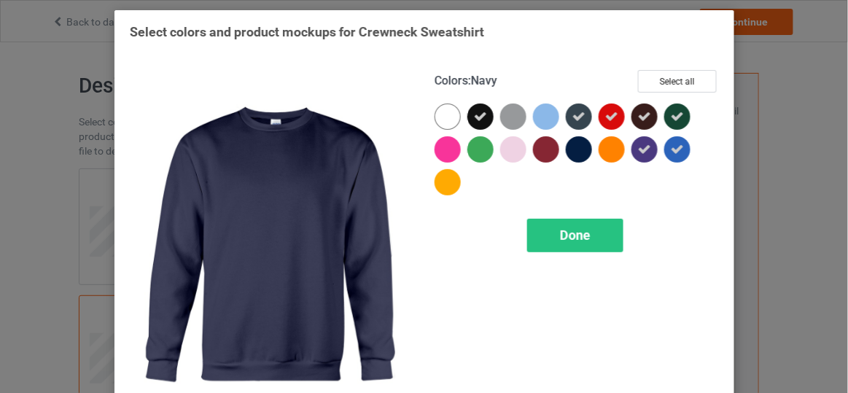
click at [580, 149] on div at bounding box center [579, 149] width 26 height 26
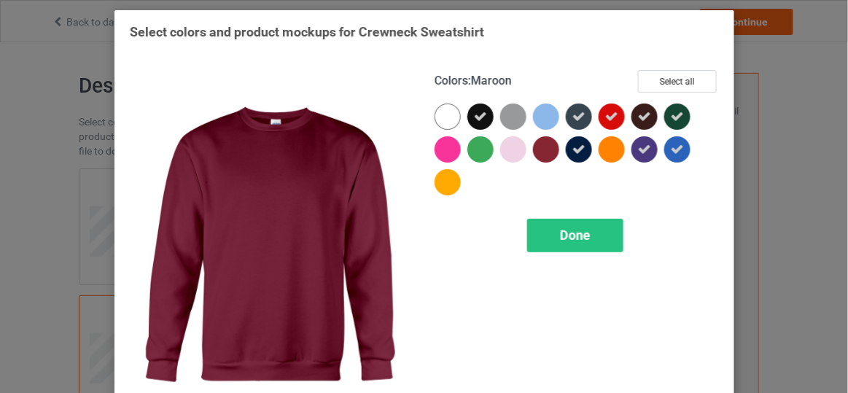
click at [539, 156] on div at bounding box center [546, 149] width 26 height 26
click at [559, 235] on span "Done" at bounding box center [574, 234] width 31 height 15
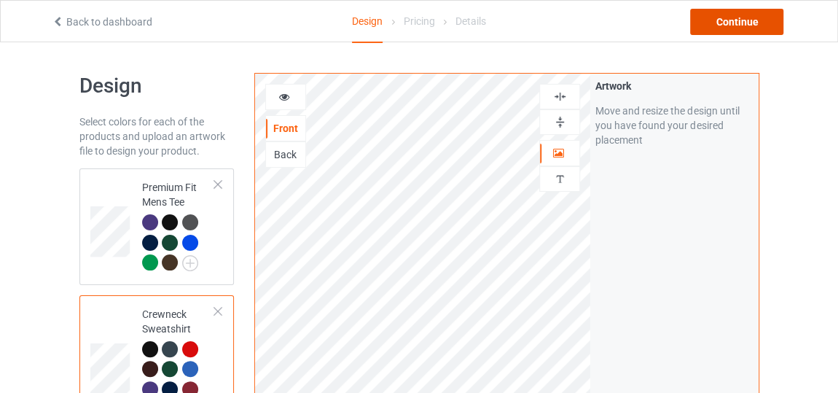
click at [707, 26] on div "Continue" at bounding box center [736, 22] width 93 height 26
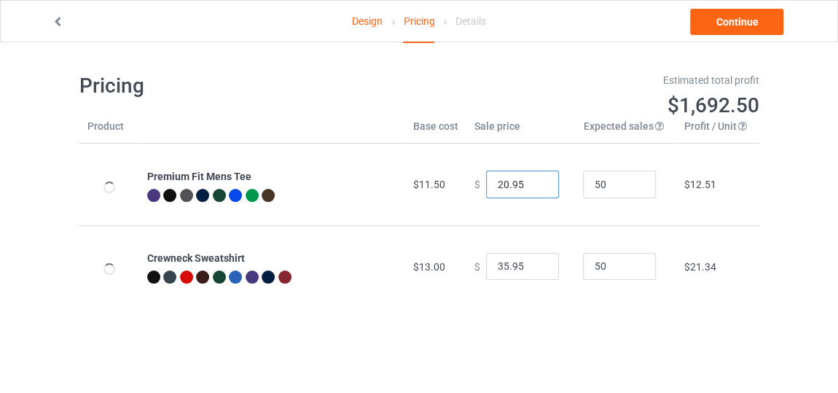
click at [534, 190] on input "20.95" at bounding box center [522, 185] width 73 height 28
click at [534, 190] on input "19.95" at bounding box center [522, 185] width 73 height 28
type input "18.95"
click at [534, 190] on input "18.95" at bounding box center [522, 185] width 73 height 28
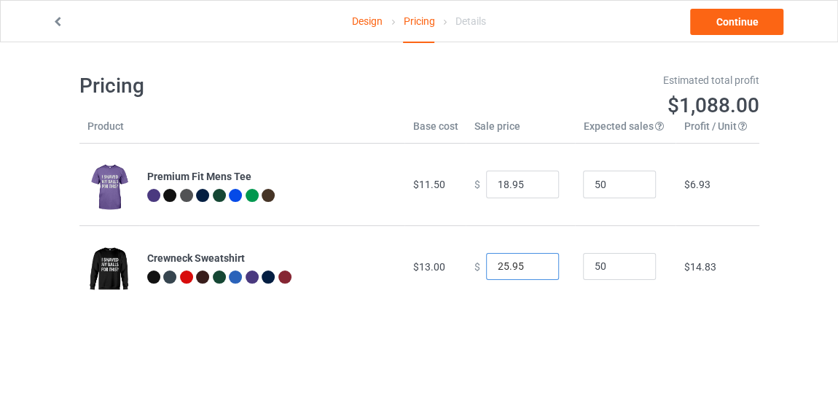
click at [534, 270] on input "25.95" at bounding box center [522, 267] width 73 height 28
click at [534, 270] on input "24.95" at bounding box center [522, 267] width 73 height 28
type input "23.95"
click at [534, 270] on input "23.95" at bounding box center [522, 267] width 73 height 28
click at [718, 26] on link "Continue" at bounding box center [736, 22] width 93 height 26
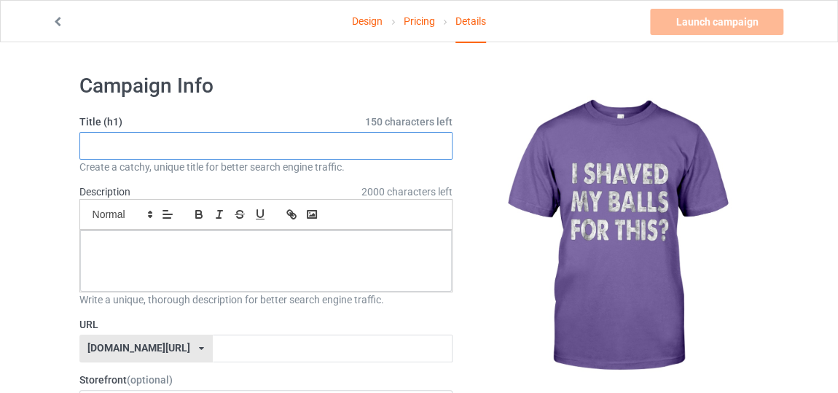
click at [425, 150] on input "text" at bounding box center [266, 146] width 374 height 28
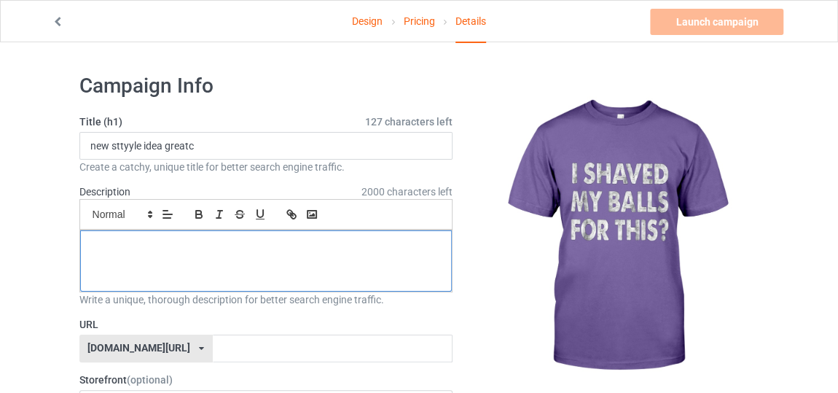
click at [324, 245] on p at bounding box center [266, 247] width 349 height 14
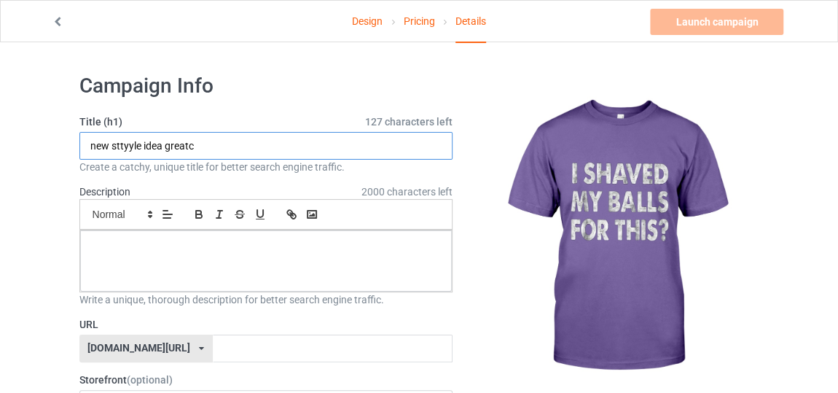
click at [317, 144] on input "new sttyyle idea greatc" at bounding box center [266, 146] width 374 height 28
type input "new sttyyle idea great"
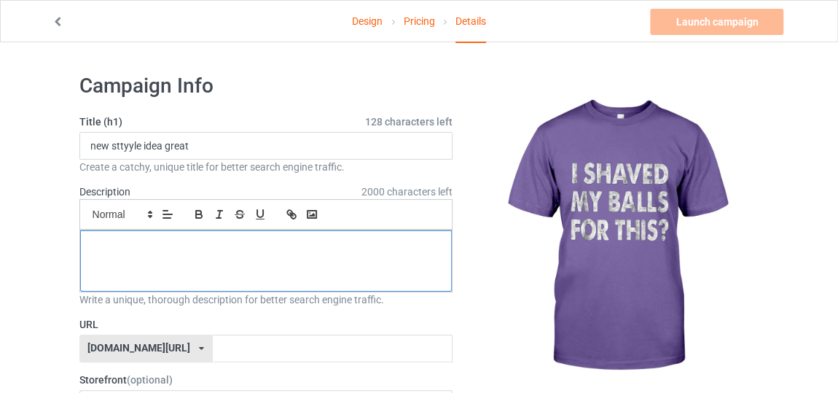
click at [300, 245] on p at bounding box center [266, 247] width 349 height 14
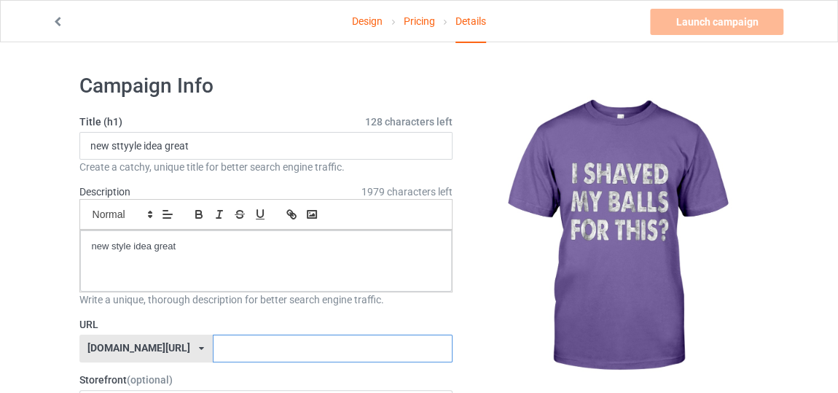
click at [262, 346] on input "text" at bounding box center [333, 349] width 240 height 28
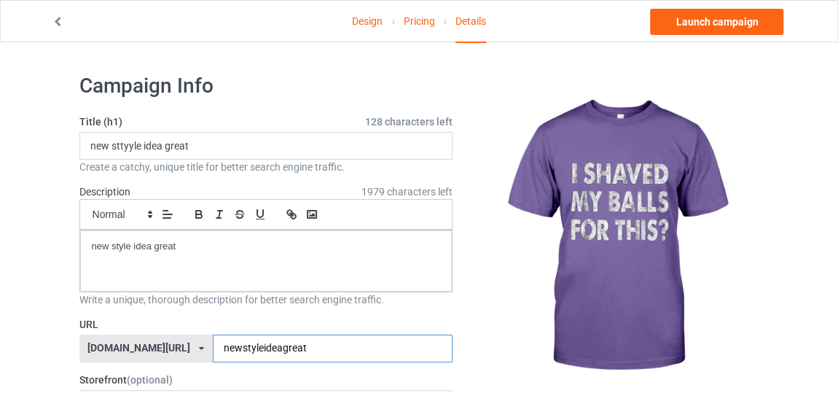
type input "newstyleideagreat"
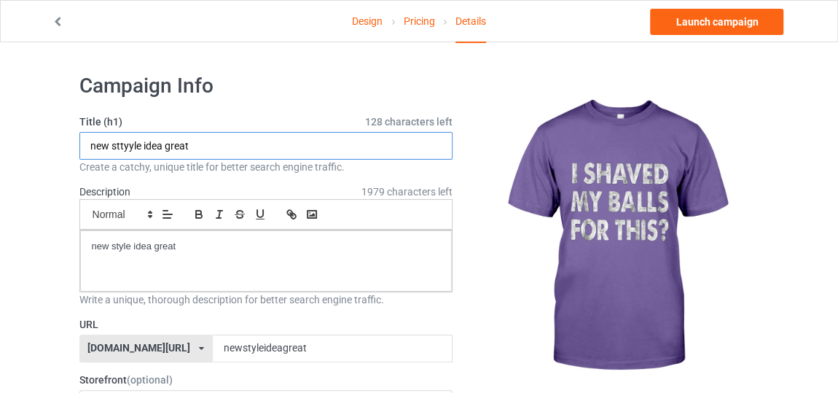
click at [128, 141] on input "new sttyyle idea great" at bounding box center [266, 146] width 374 height 28
type input "new sttyle idea great"
click at [499, 129] on img at bounding box center [616, 237] width 262 height 328
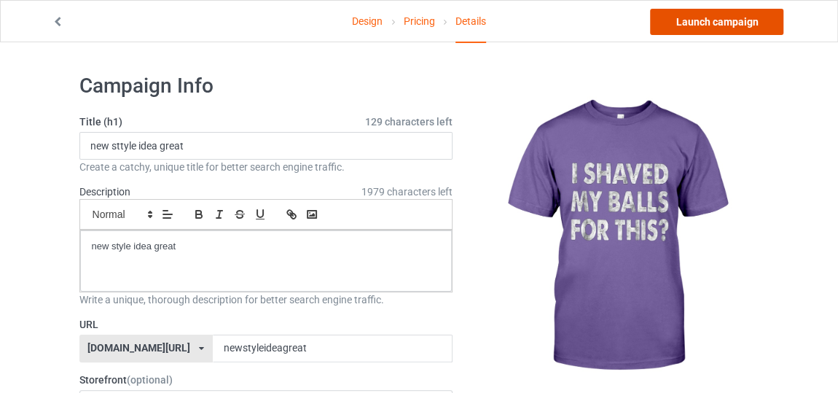
click at [662, 25] on link "Launch campaign" at bounding box center [716, 22] width 133 height 26
